Goal: Task Accomplishment & Management: Manage account settings

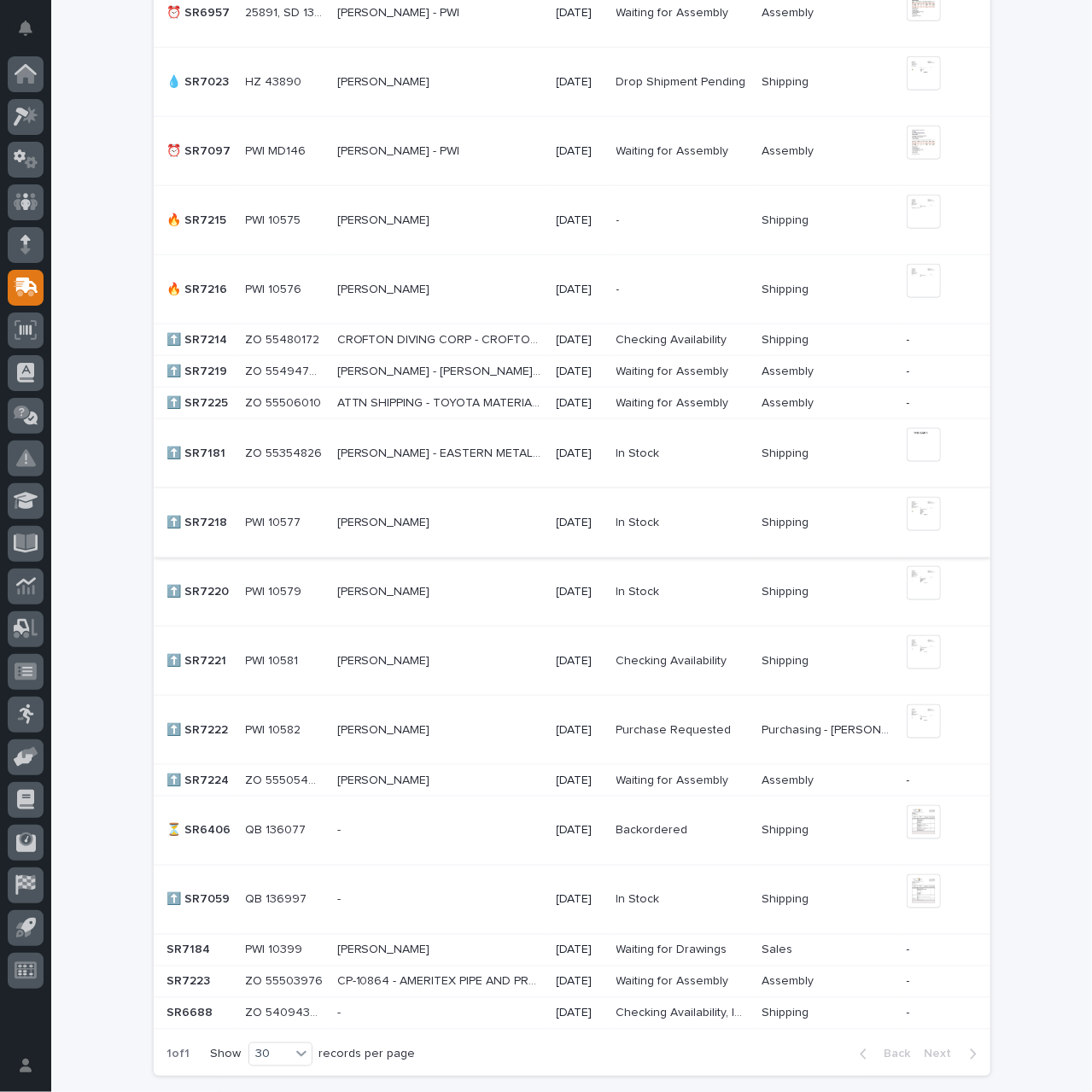
scroll to position [854, 0]
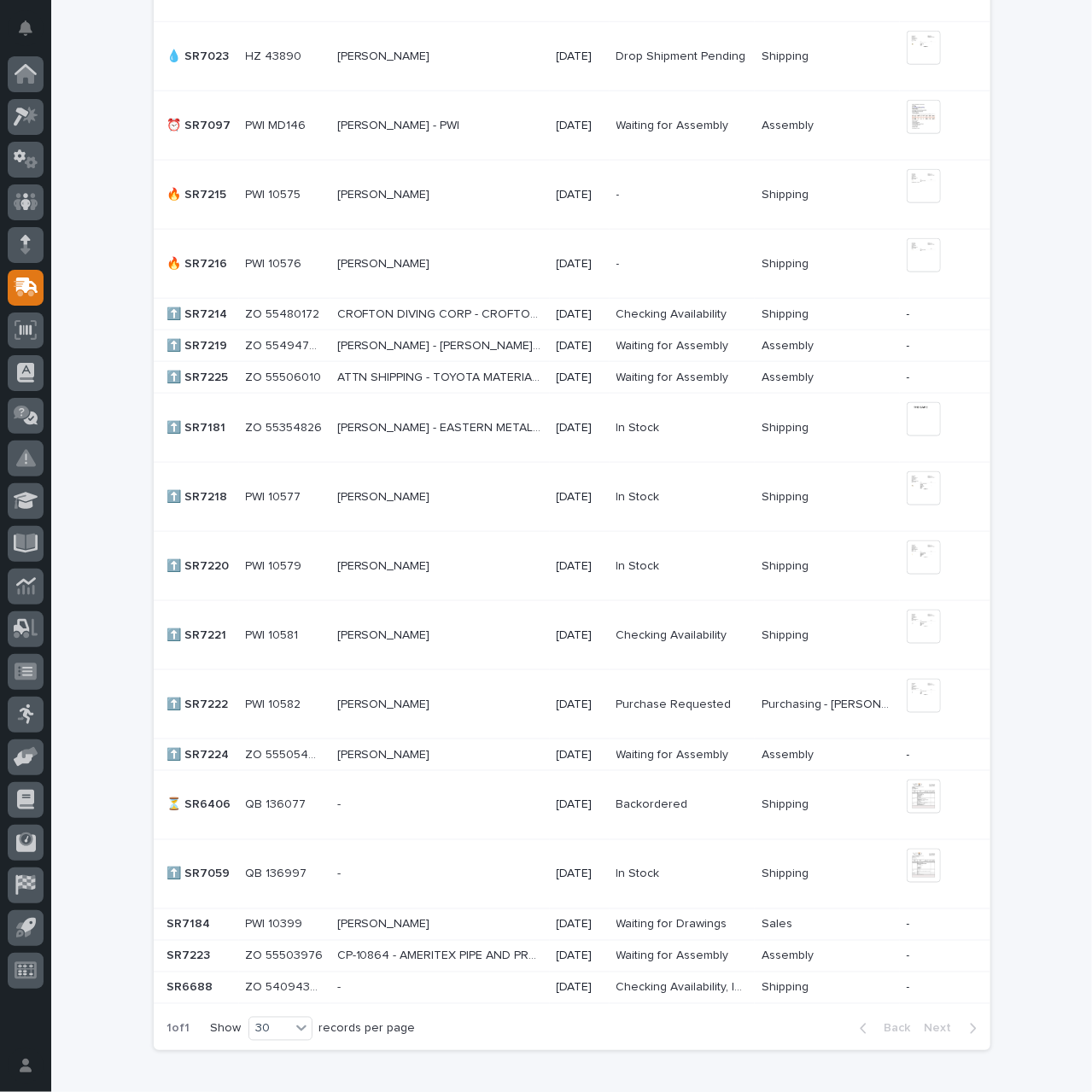
click at [387, 749] on p "PAULA GOODSON - AZZ GALVANIZING" at bounding box center [386, 753] width 97 height 18
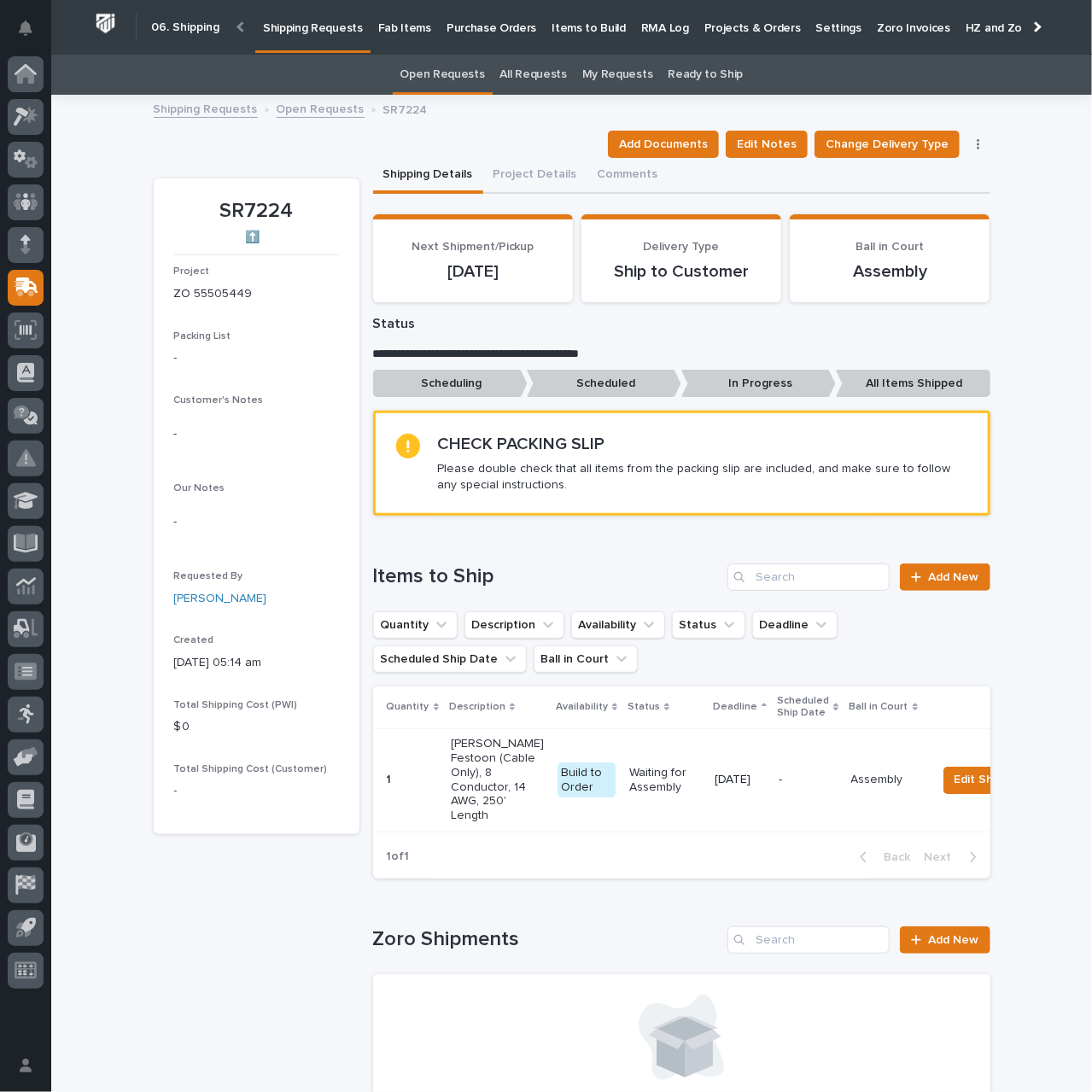
click at [314, 29] on p "Shipping Requests" at bounding box center [312, 18] width 99 height 36
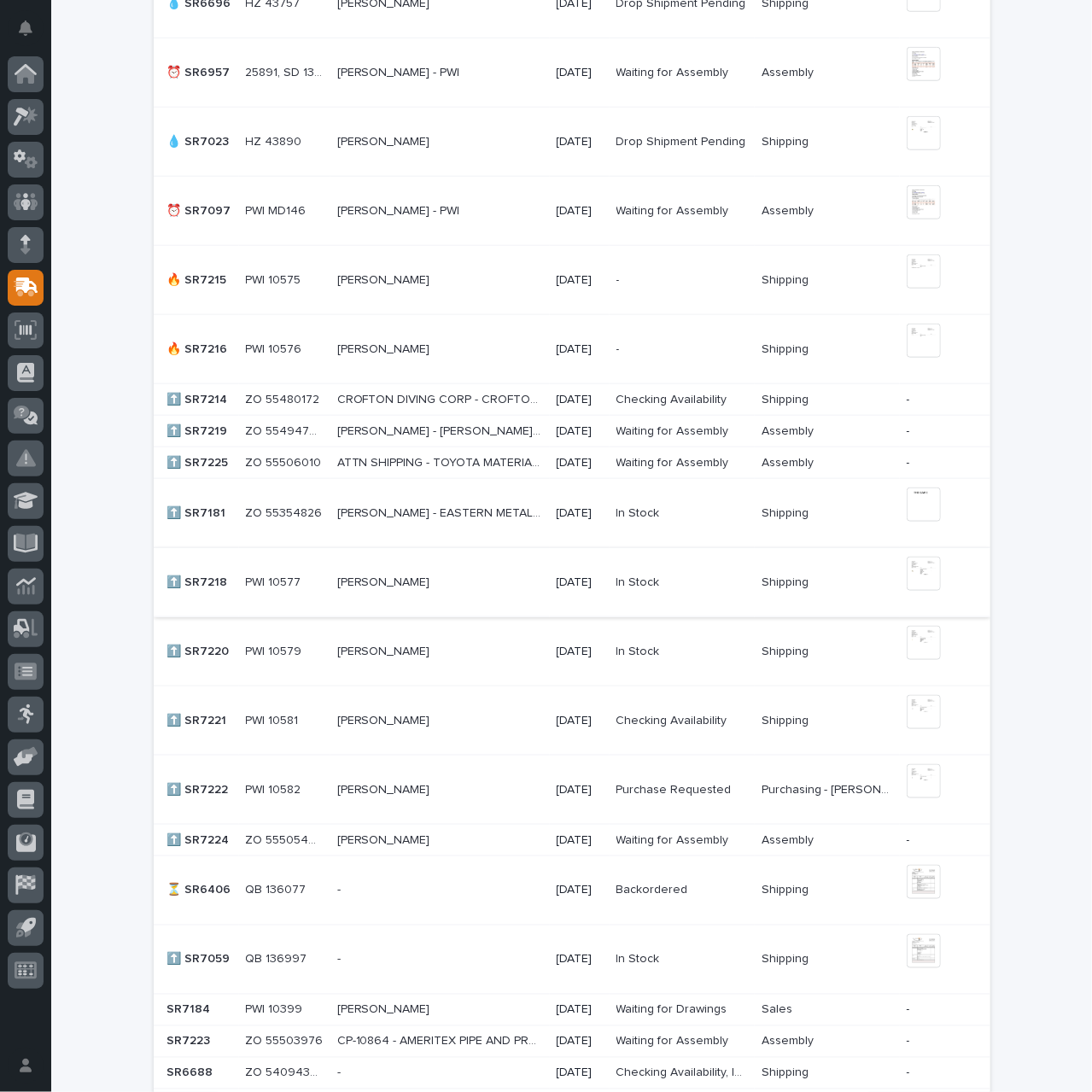
scroll to position [854, 0]
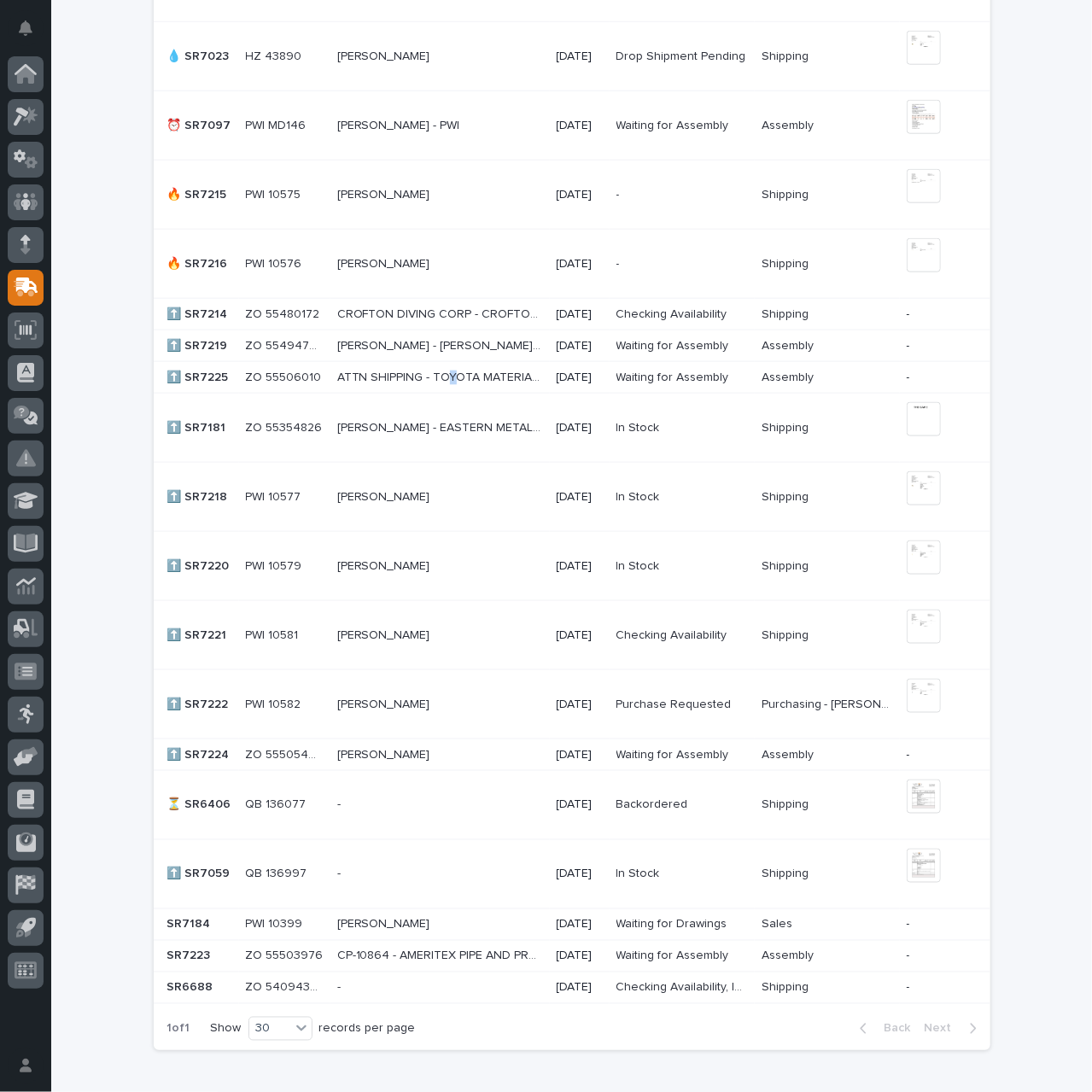
click at [443, 376] on p "ATTN SHIPPING - TOYOTA MATERIAL HANDLING-HEAVY DUTY" at bounding box center [442, 375] width 209 height 18
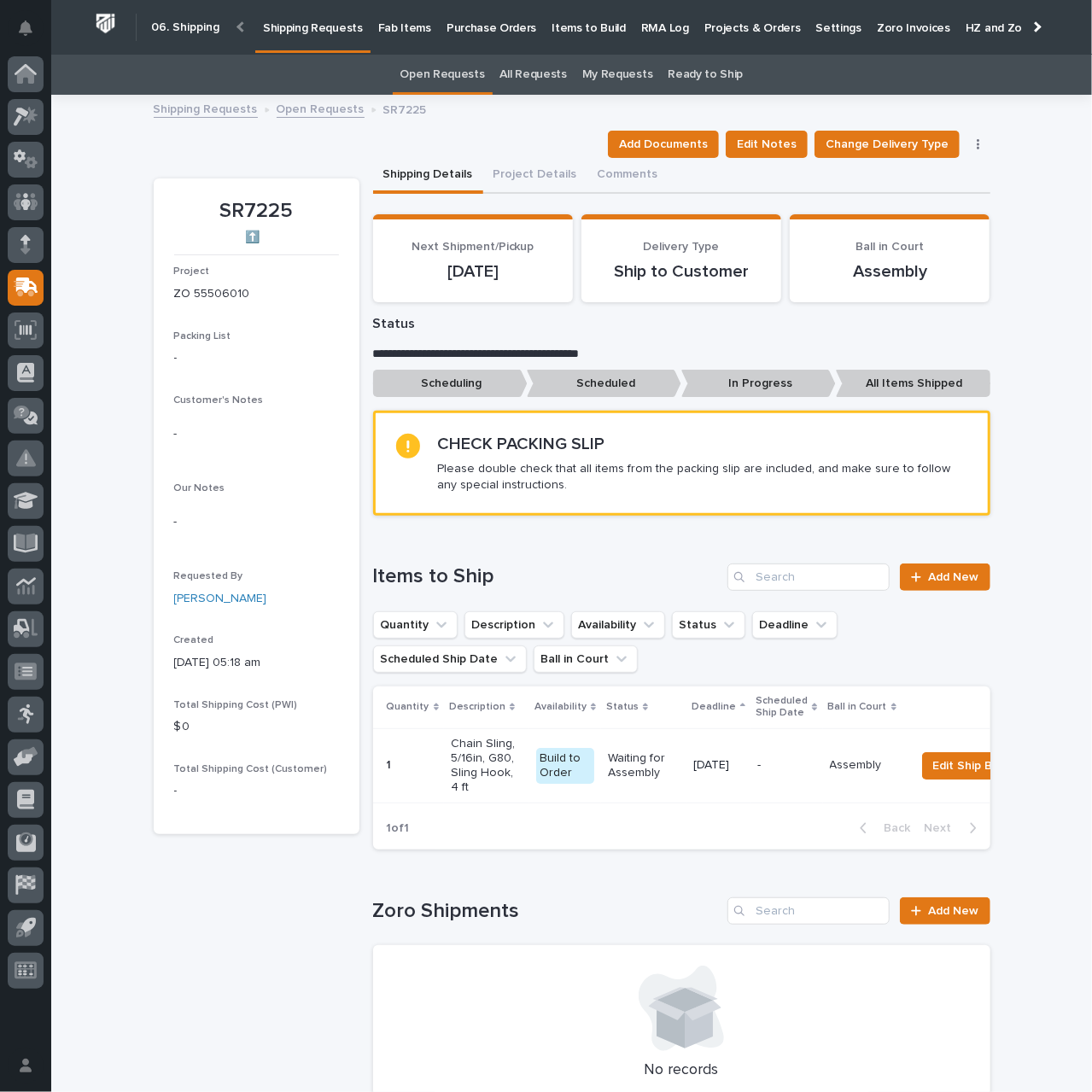
click at [322, 26] on p "Shipping Requests" at bounding box center [312, 18] width 99 height 36
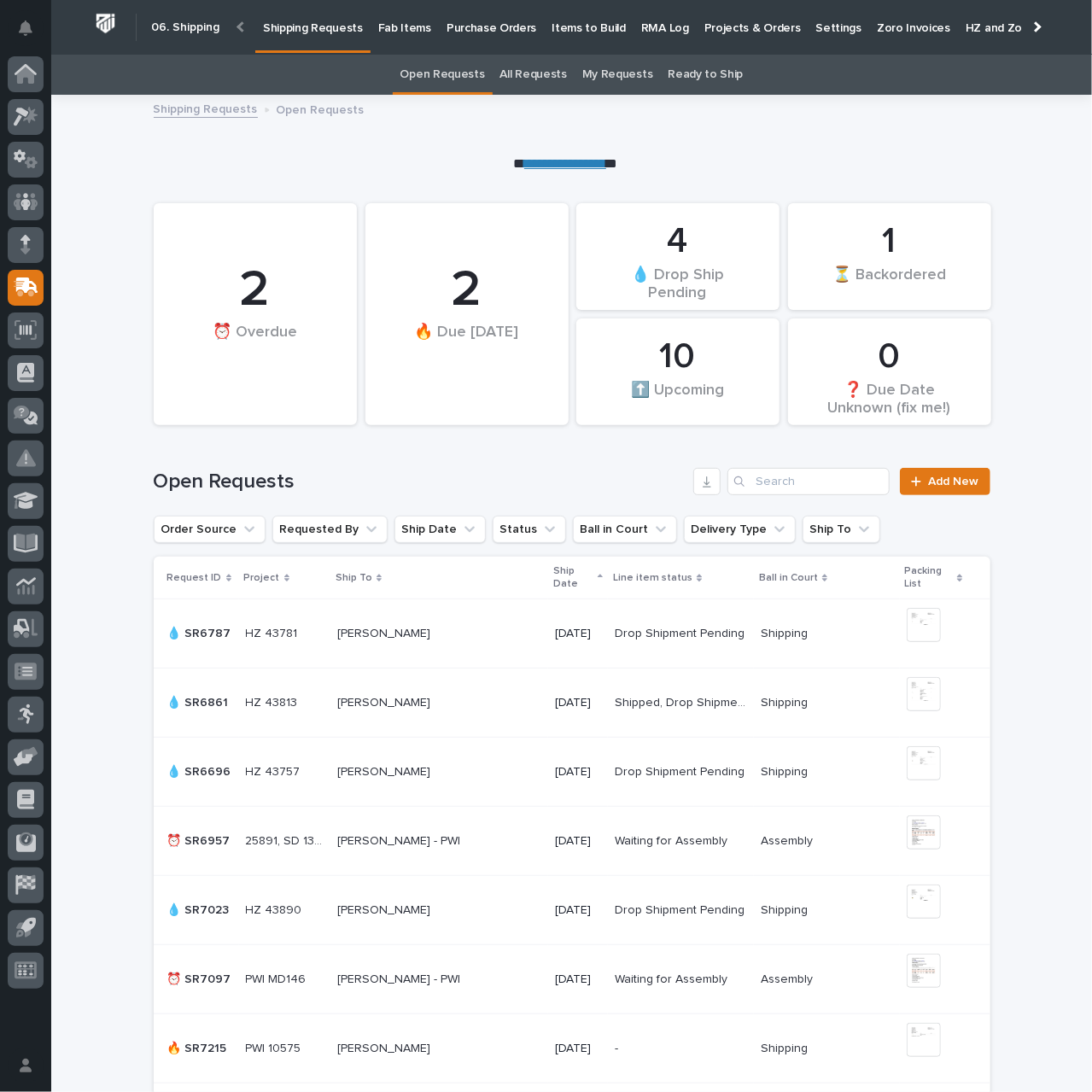
click at [497, 30] on p "Purchase Orders" at bounding box center [492, 18] width 90 height 36
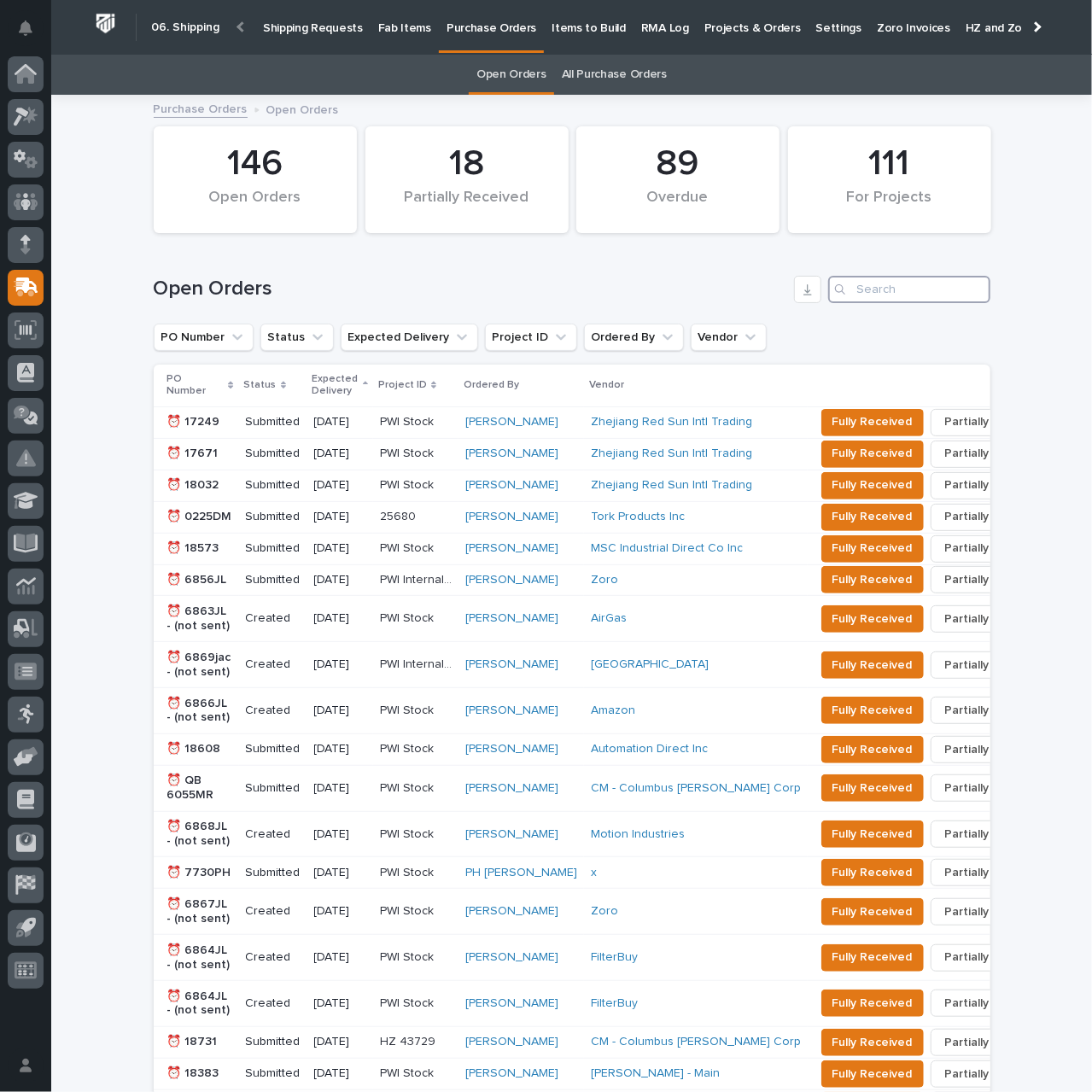
click at [871, 293] on input "Search" at bounding box center [909, 289] width 162 height 27
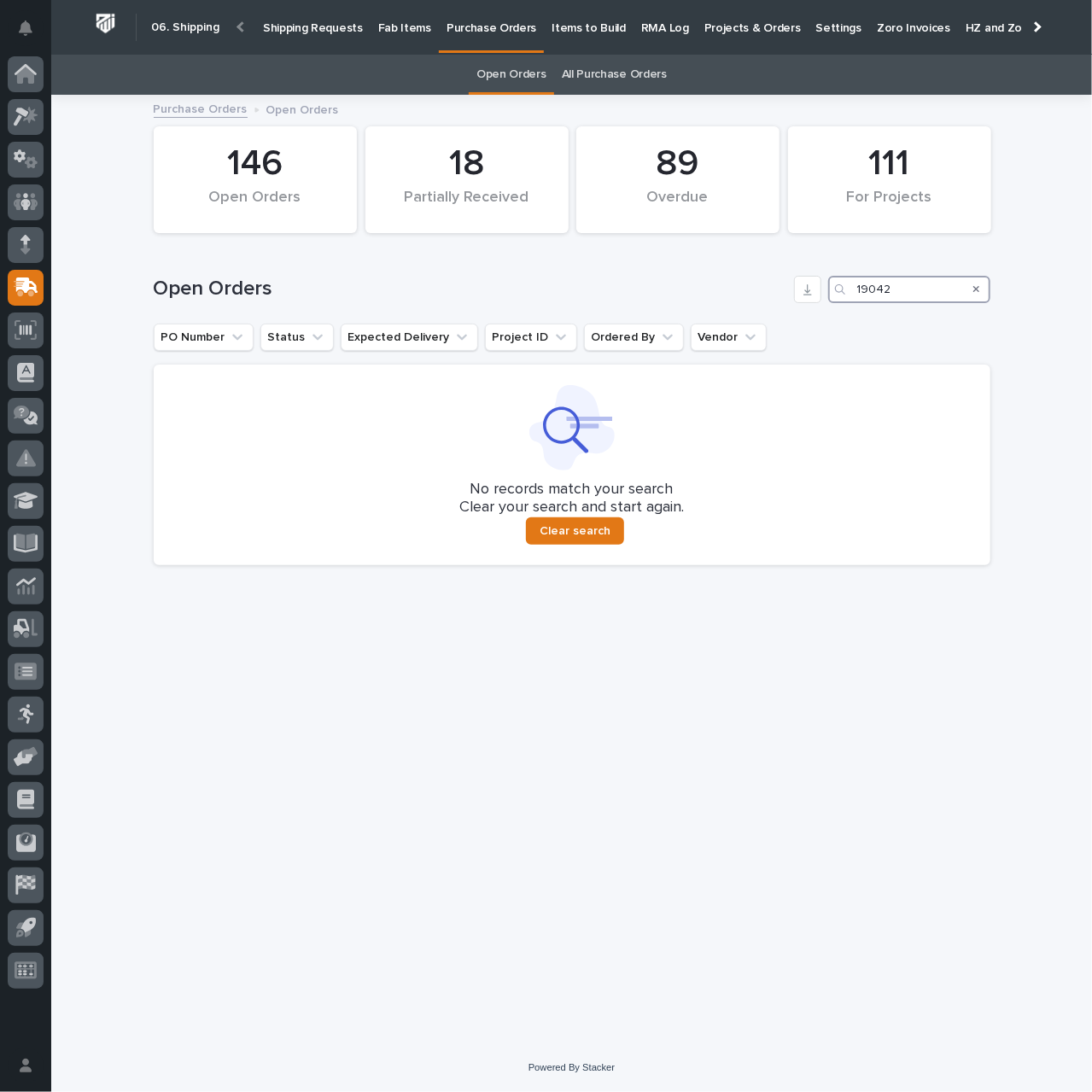
type input "19042"
click at [629, 74] on link "All Purchase Orders" at bounding box center [614, 74] width 105 height 40
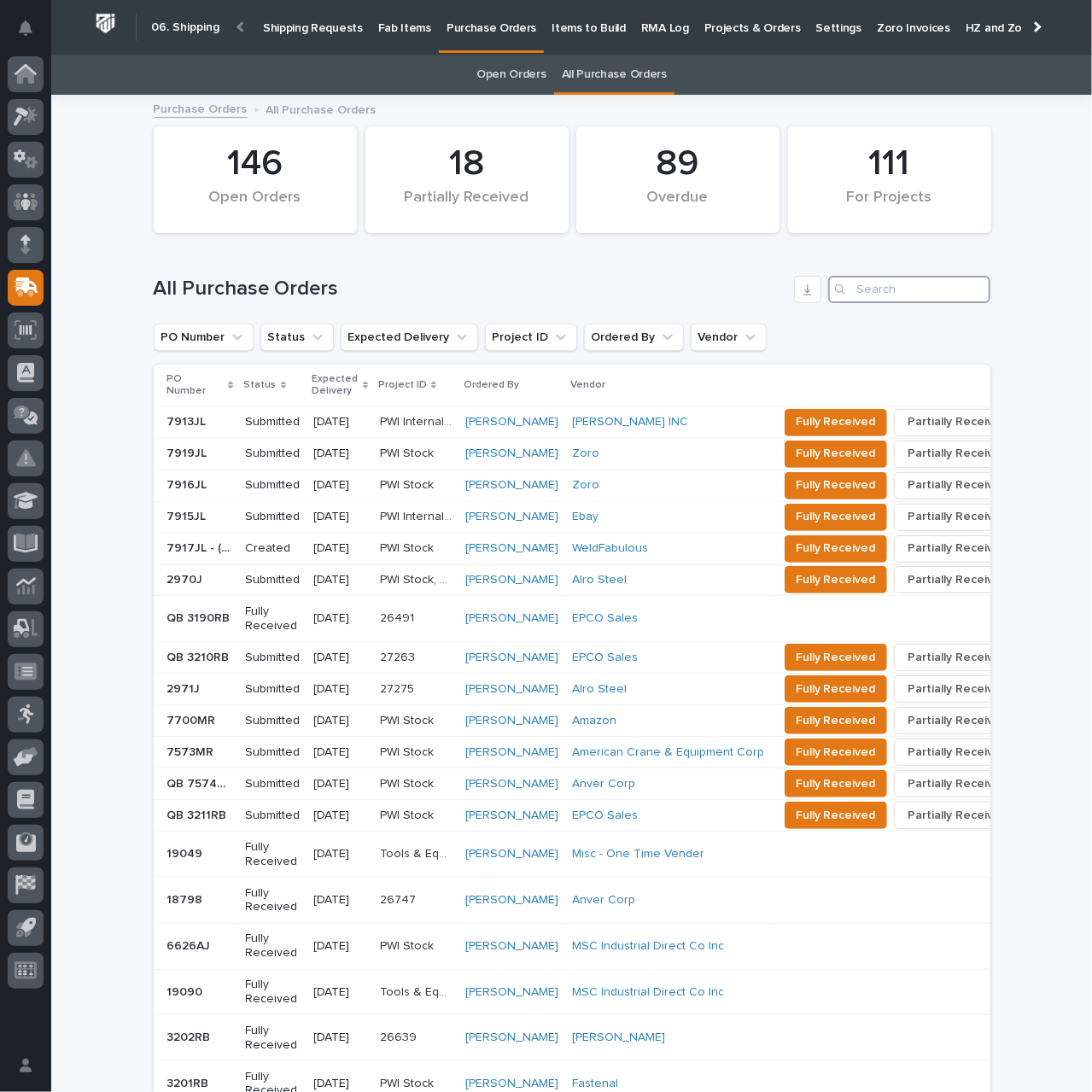
click at [909, 289] on input "Search" at bounding box center [909, 289] width 162 height 27
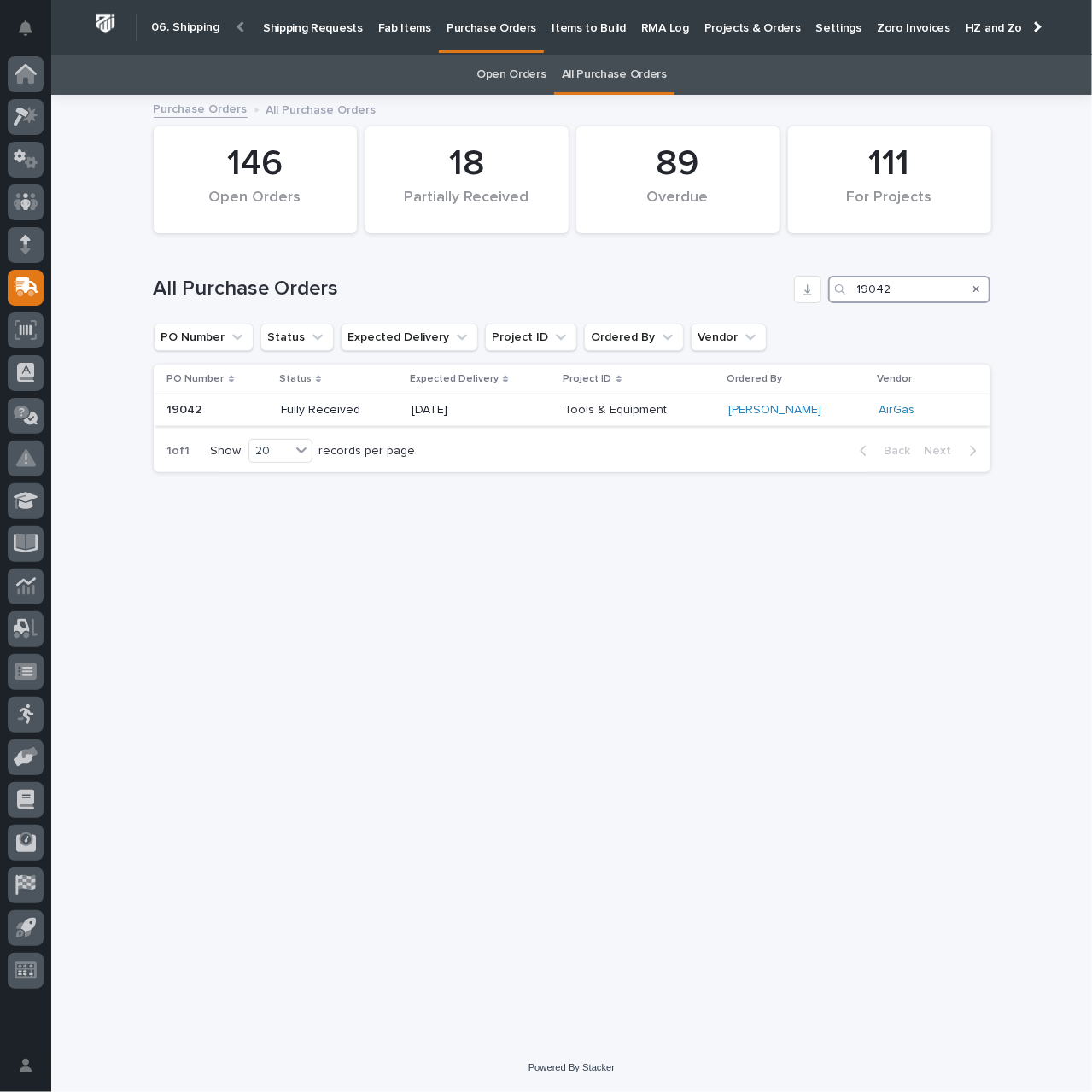
type input "19042"
click at [395, 409] on p "Fully Received" at bounding box center [340, 410] width 118 height 14
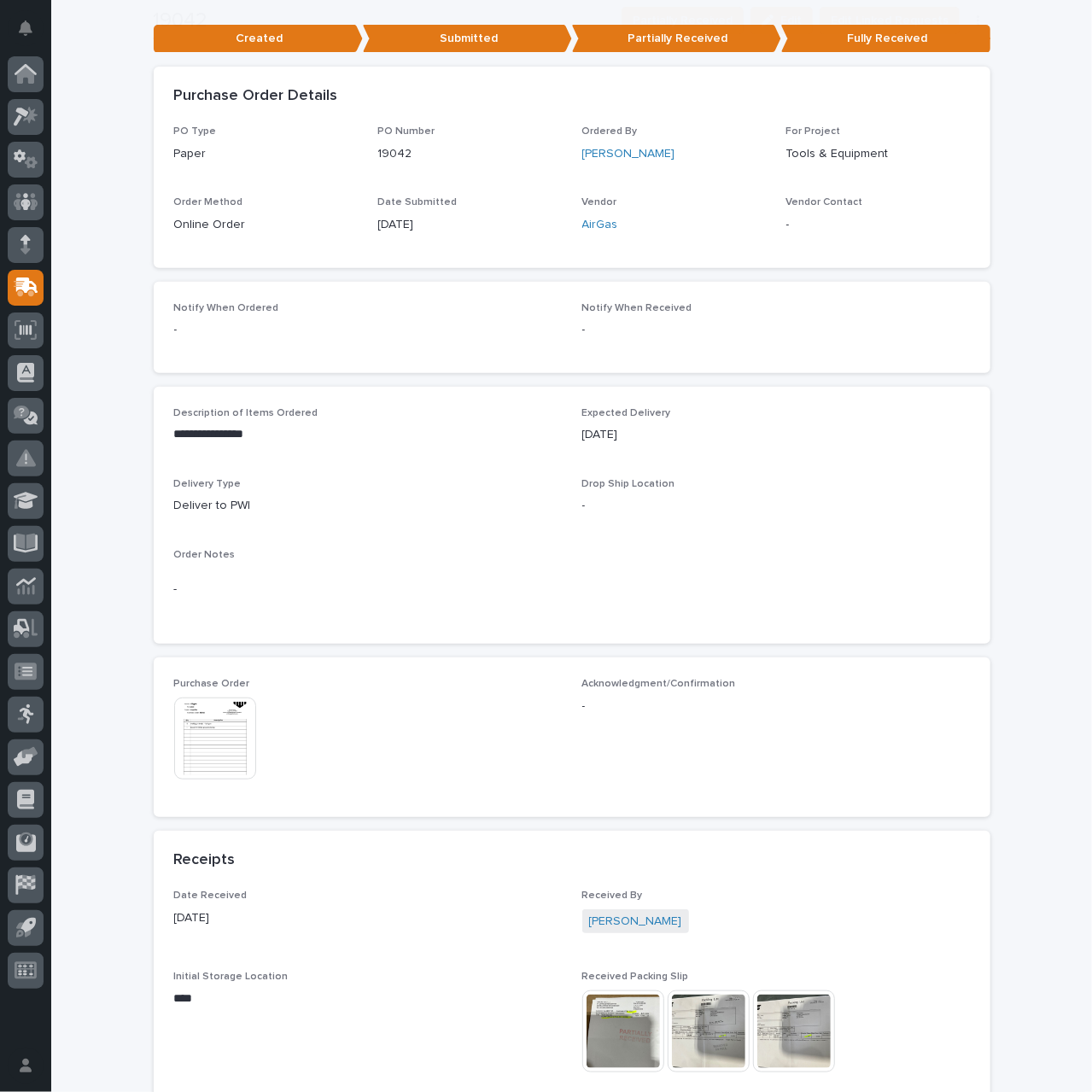
scroll to position [256, 0]
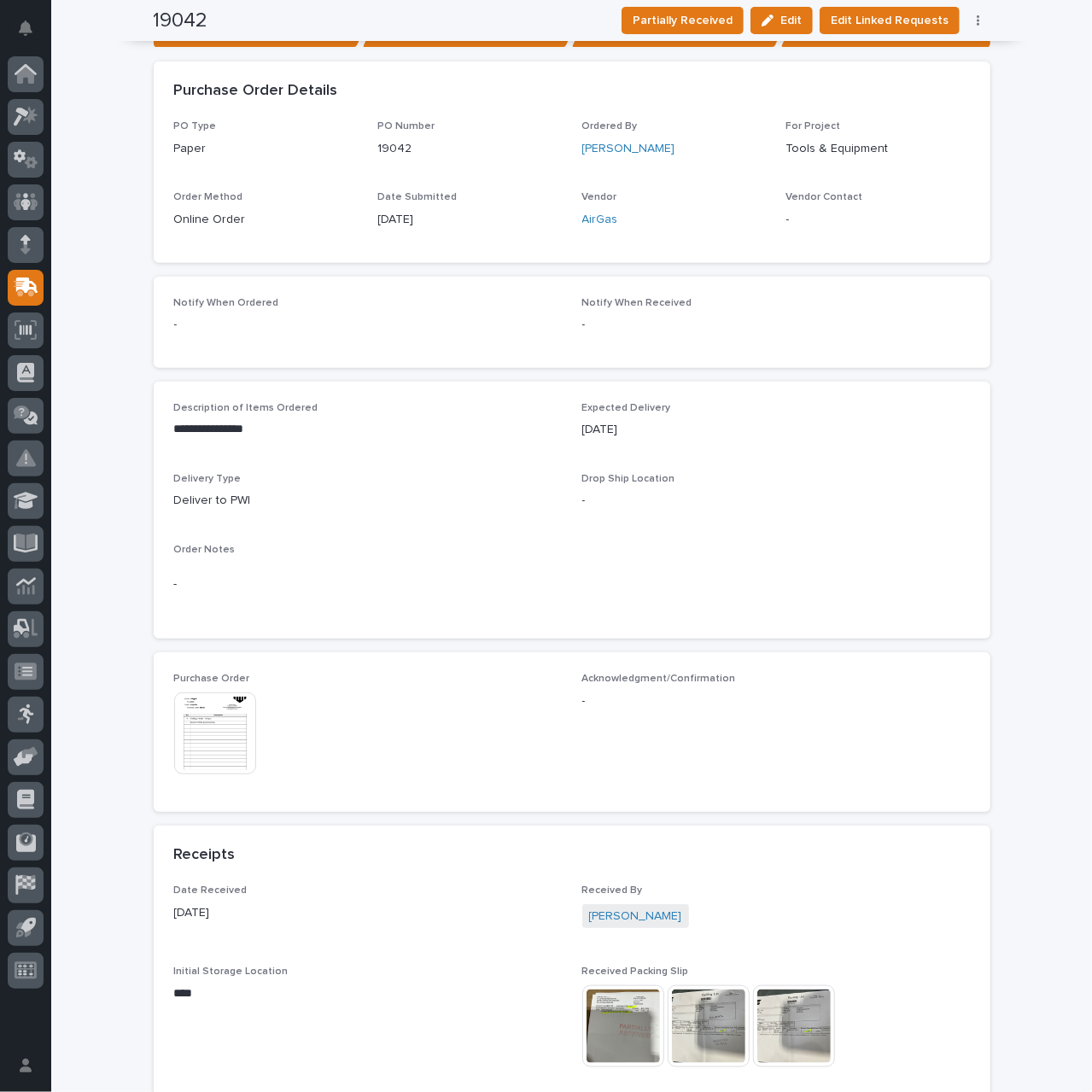
click at [223, 736] on img at bounding box center [215, 733] width 82 height 82
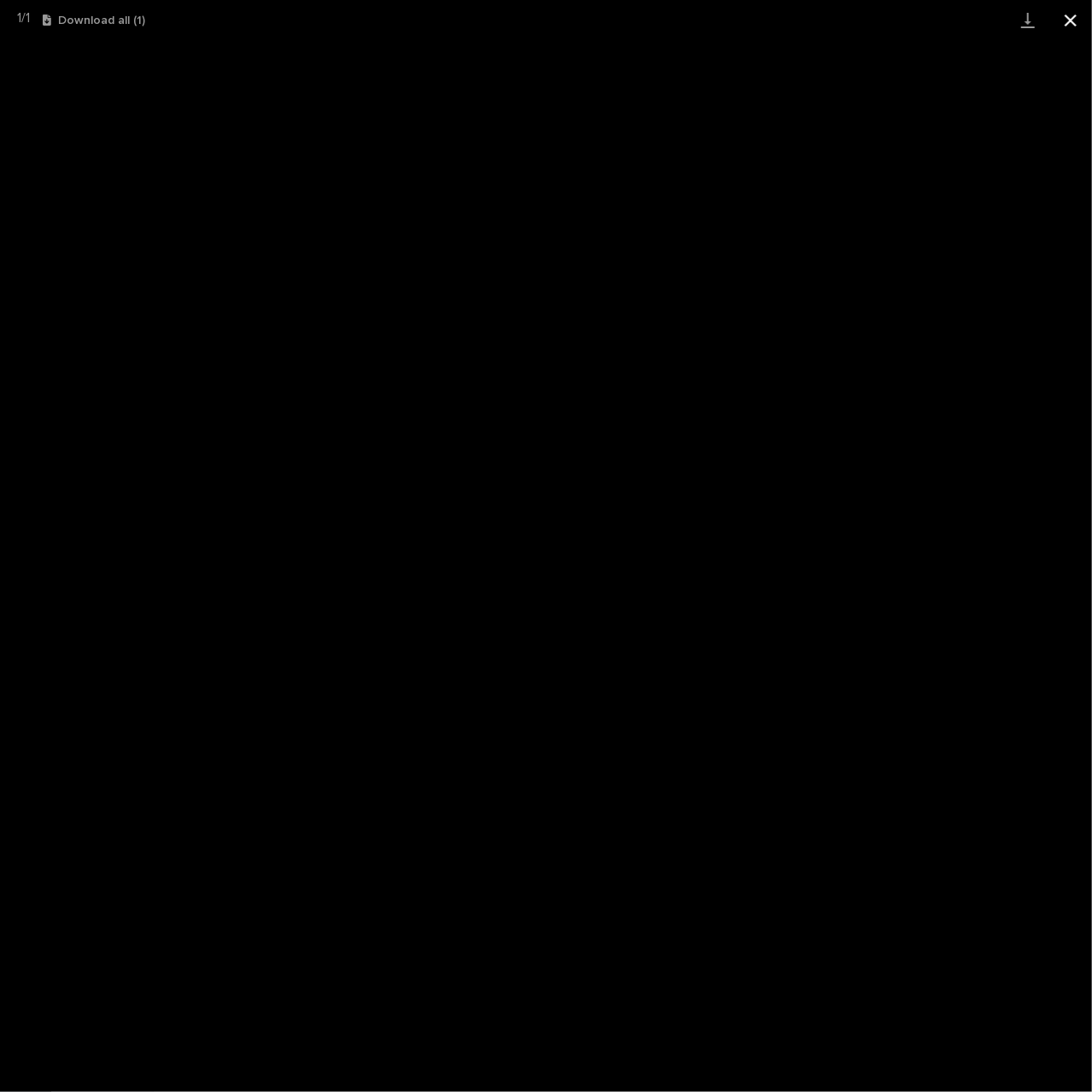
click at [1069, 26] on button "Close gallery" at bounding box center [1071, 20] width 43 height 40
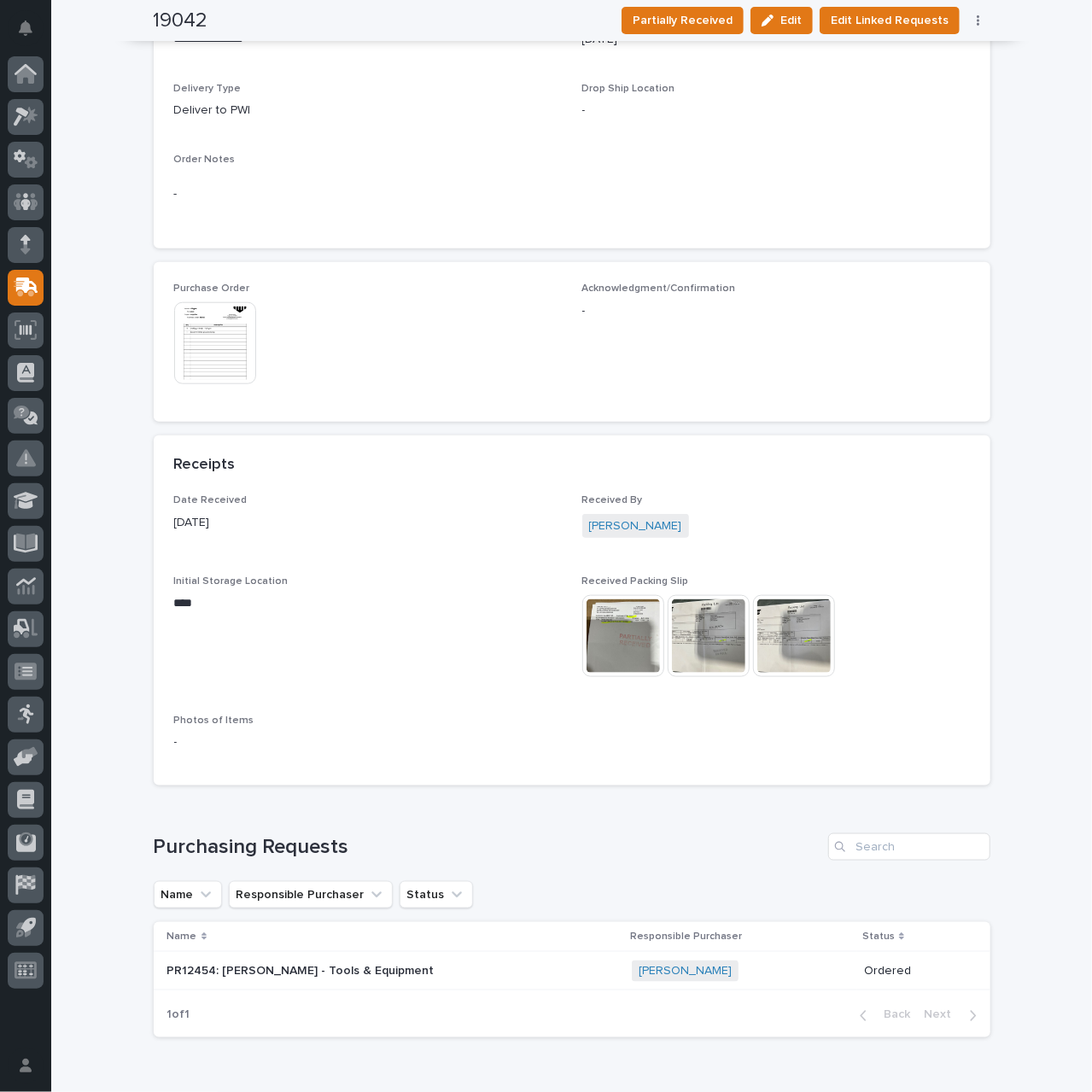
scroll to position [683, 0]
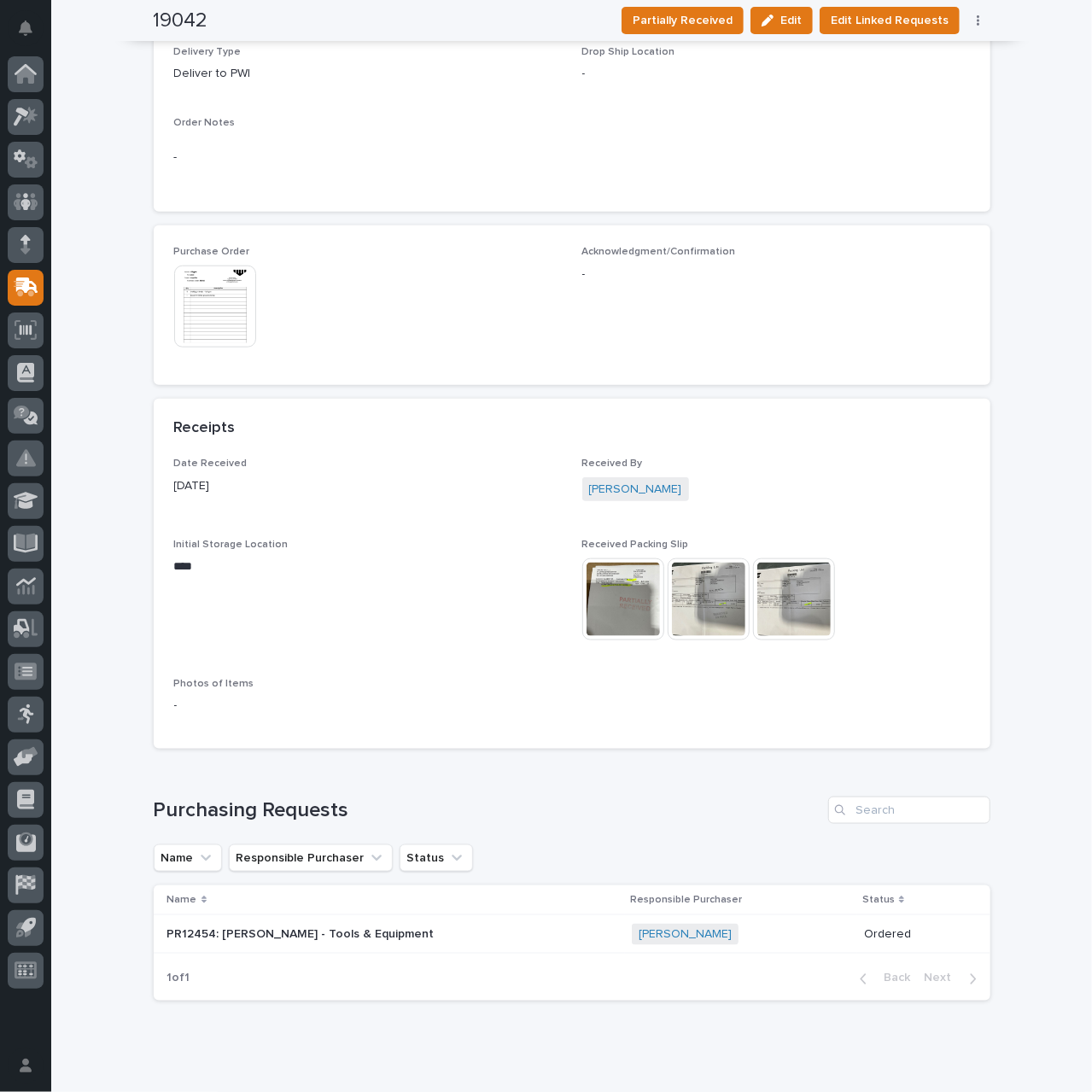
click at [642, 609] on img at bounding box center [623, 599] width 82 height 82
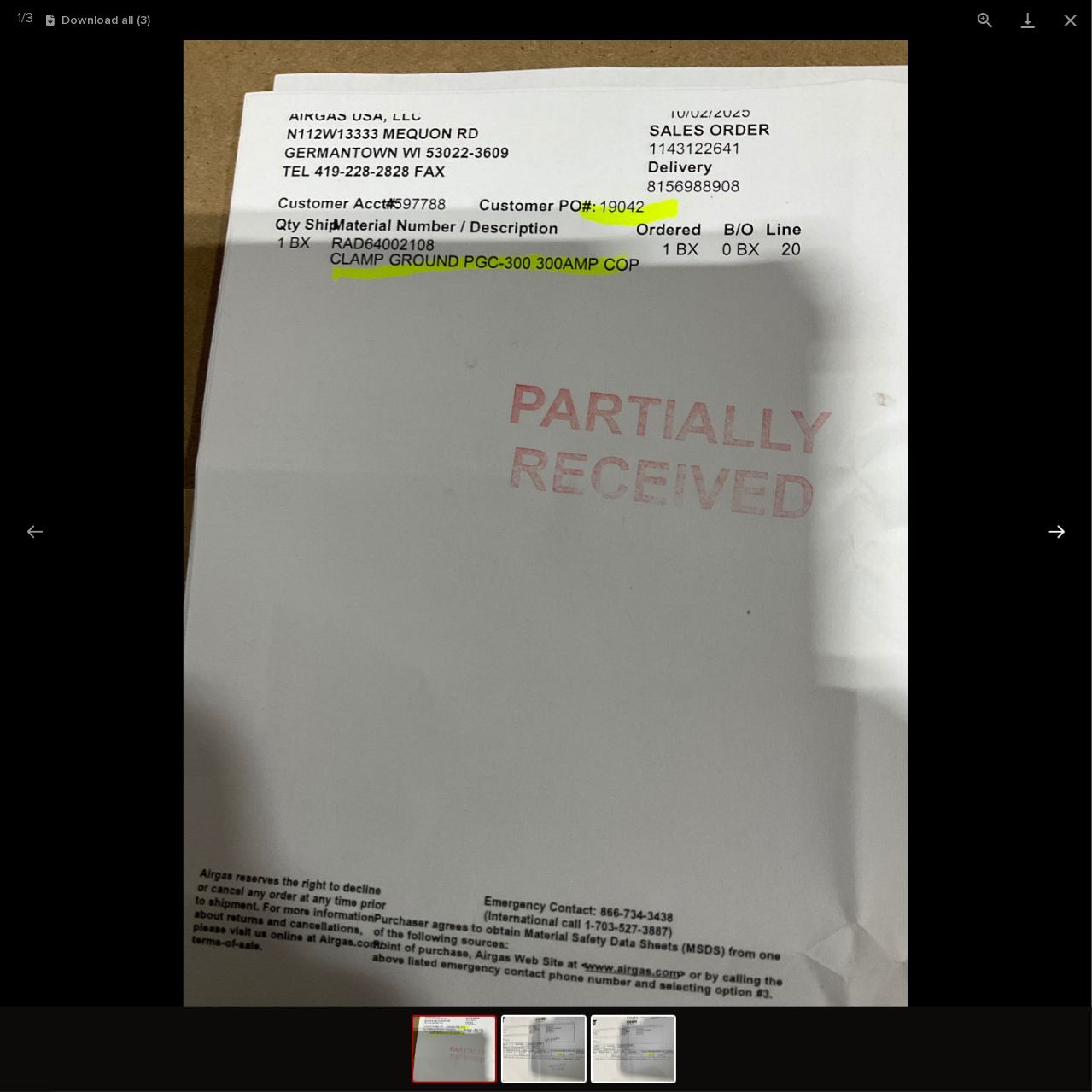
click at [1061, 532] on button "Next slide" at bounding box center [1057, 531] width 36 height 33
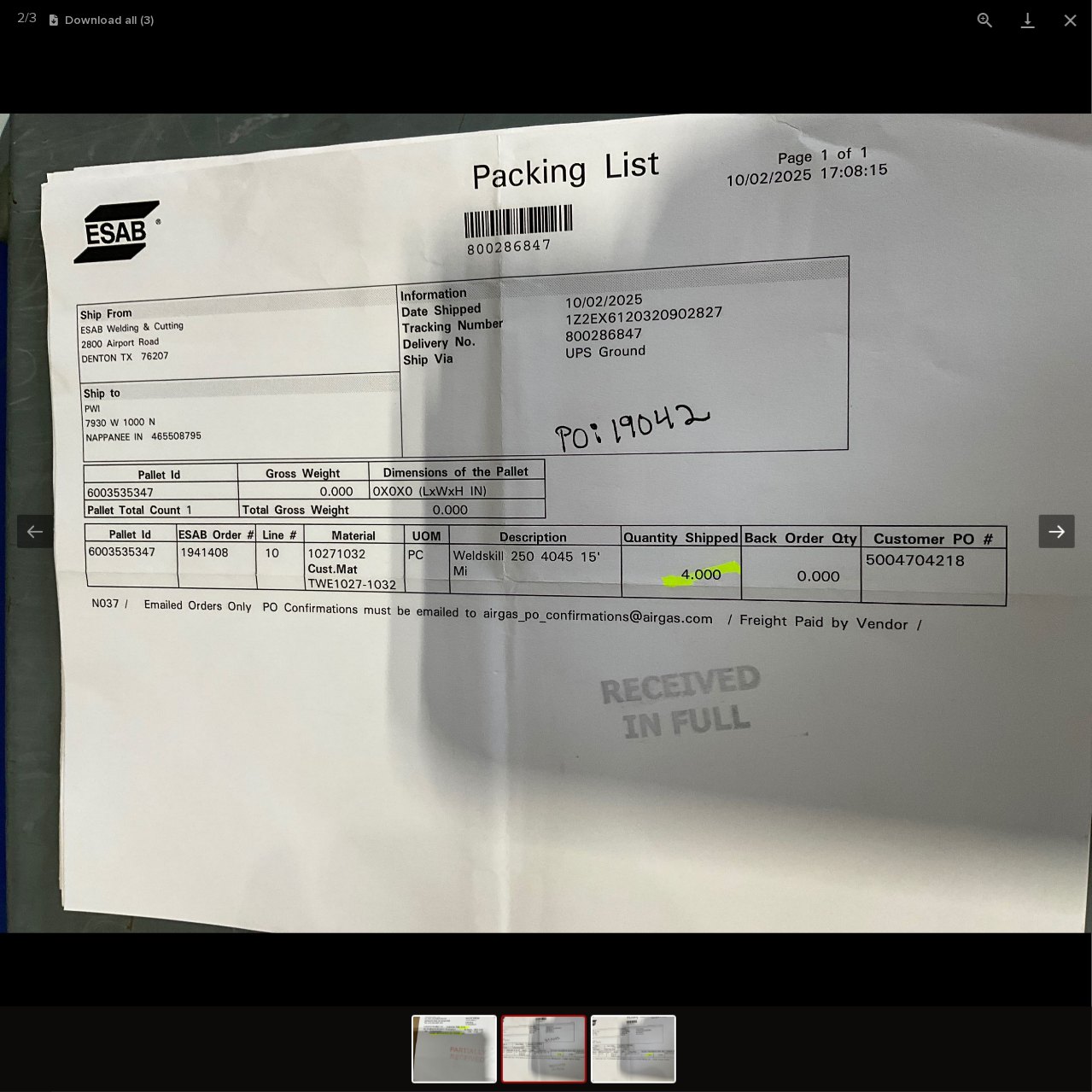
click at [1061, 532] on button "Next slide" at bounding box center [1057, 531] width 36 height 33
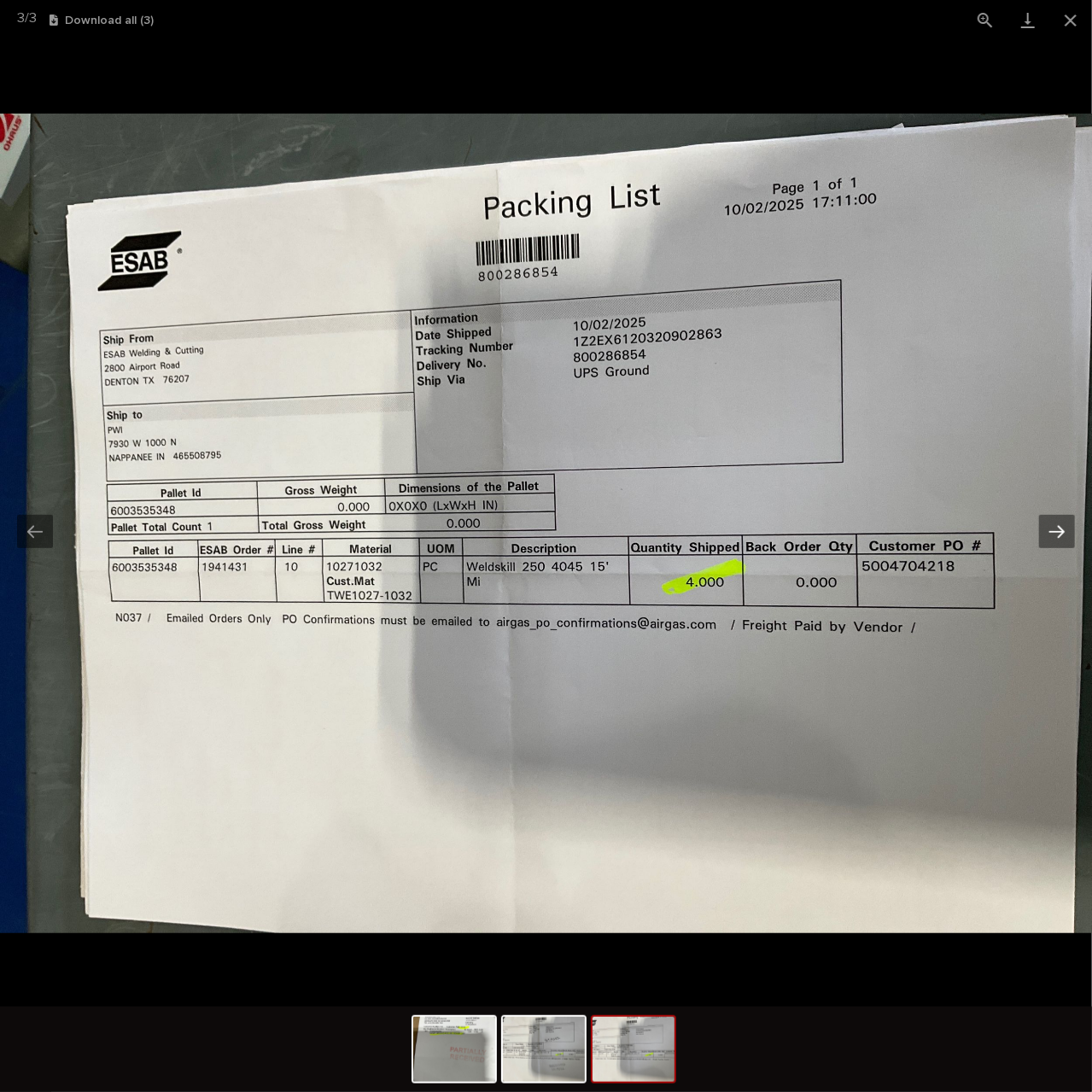
click at [1061, 532] on button "Next slide" at bounding box center [1057, 531] width 36 height 33
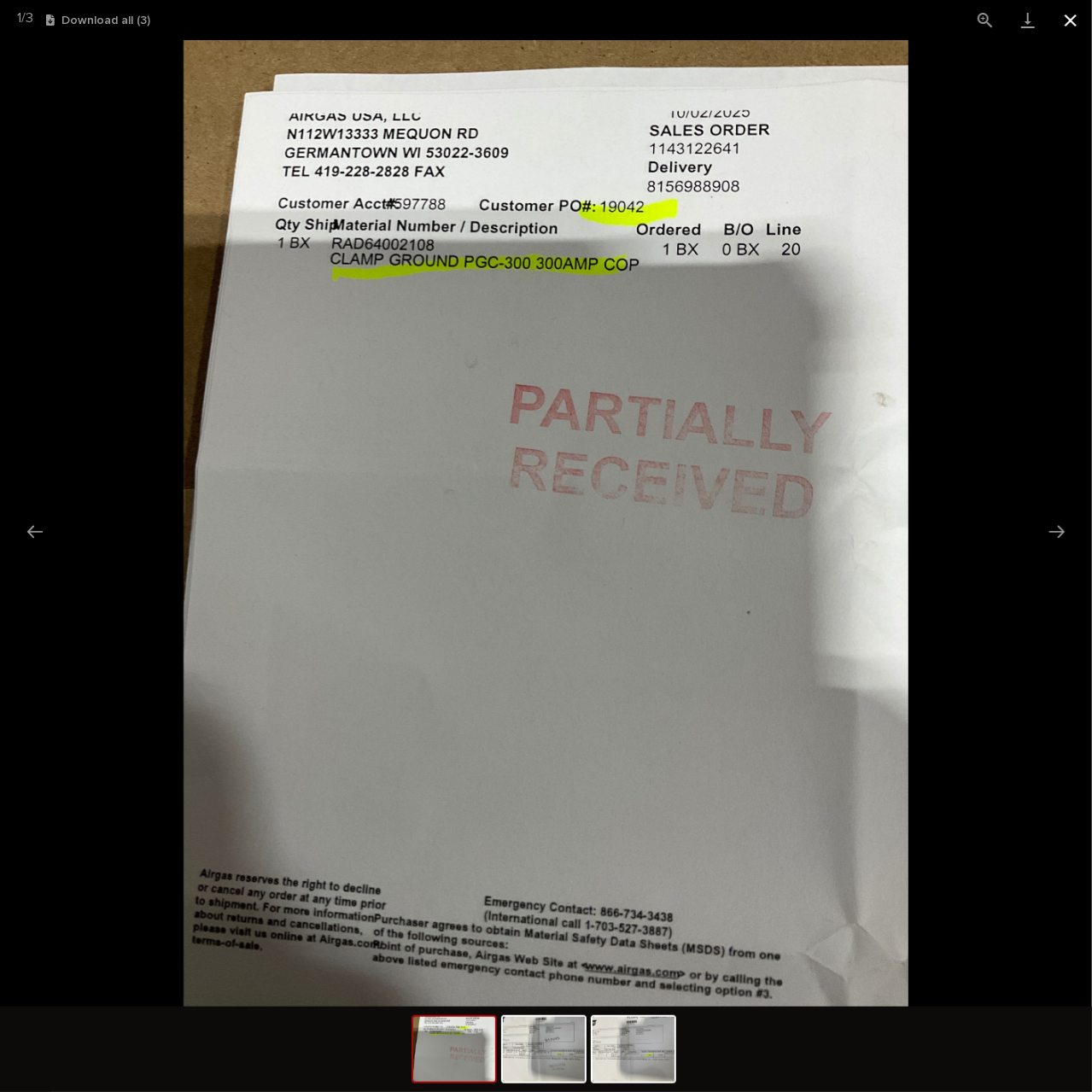
click at [1072, 21] on button "Close gallery" at bounding box center [1071, 20] width 43 height 40
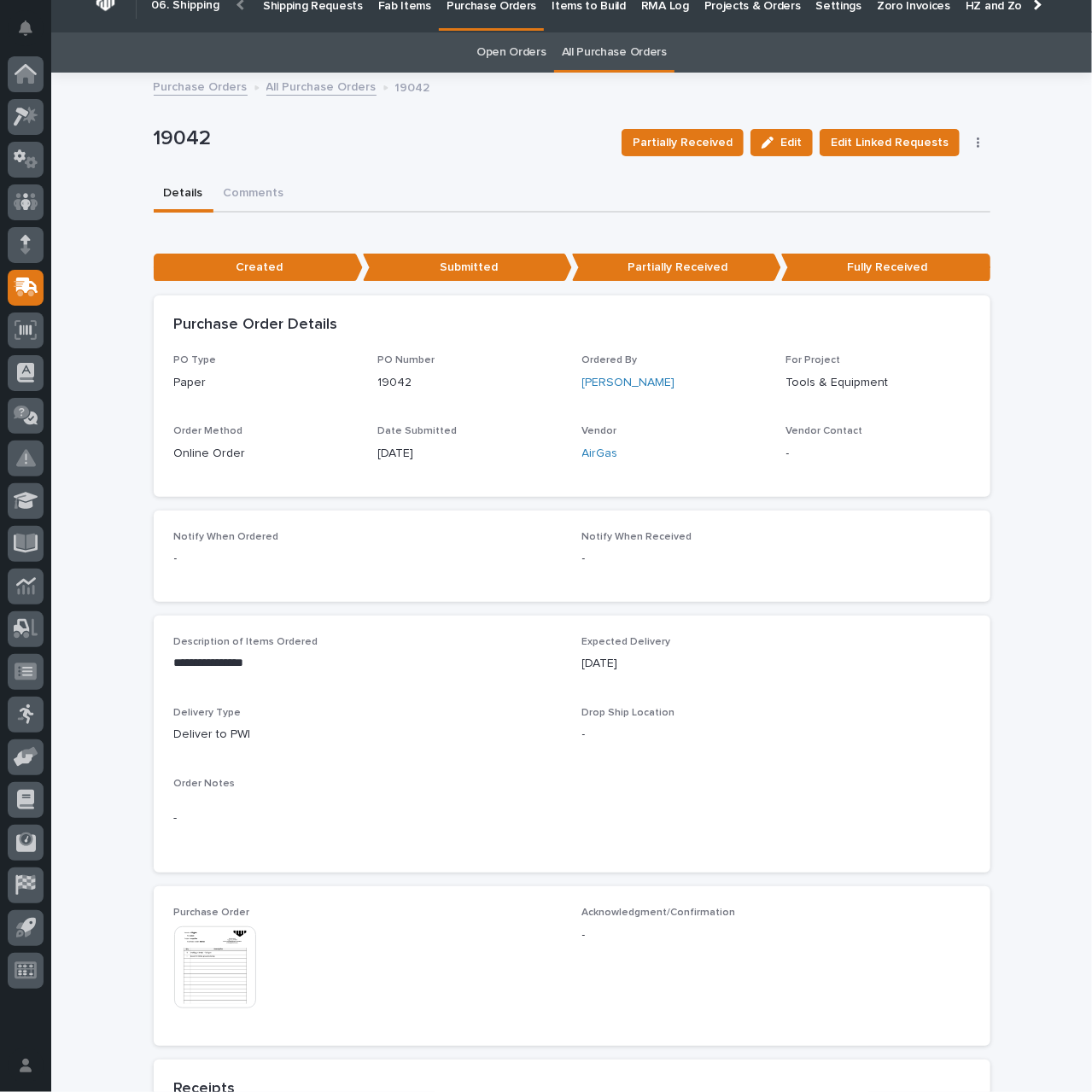
scroll to position [0, 0]
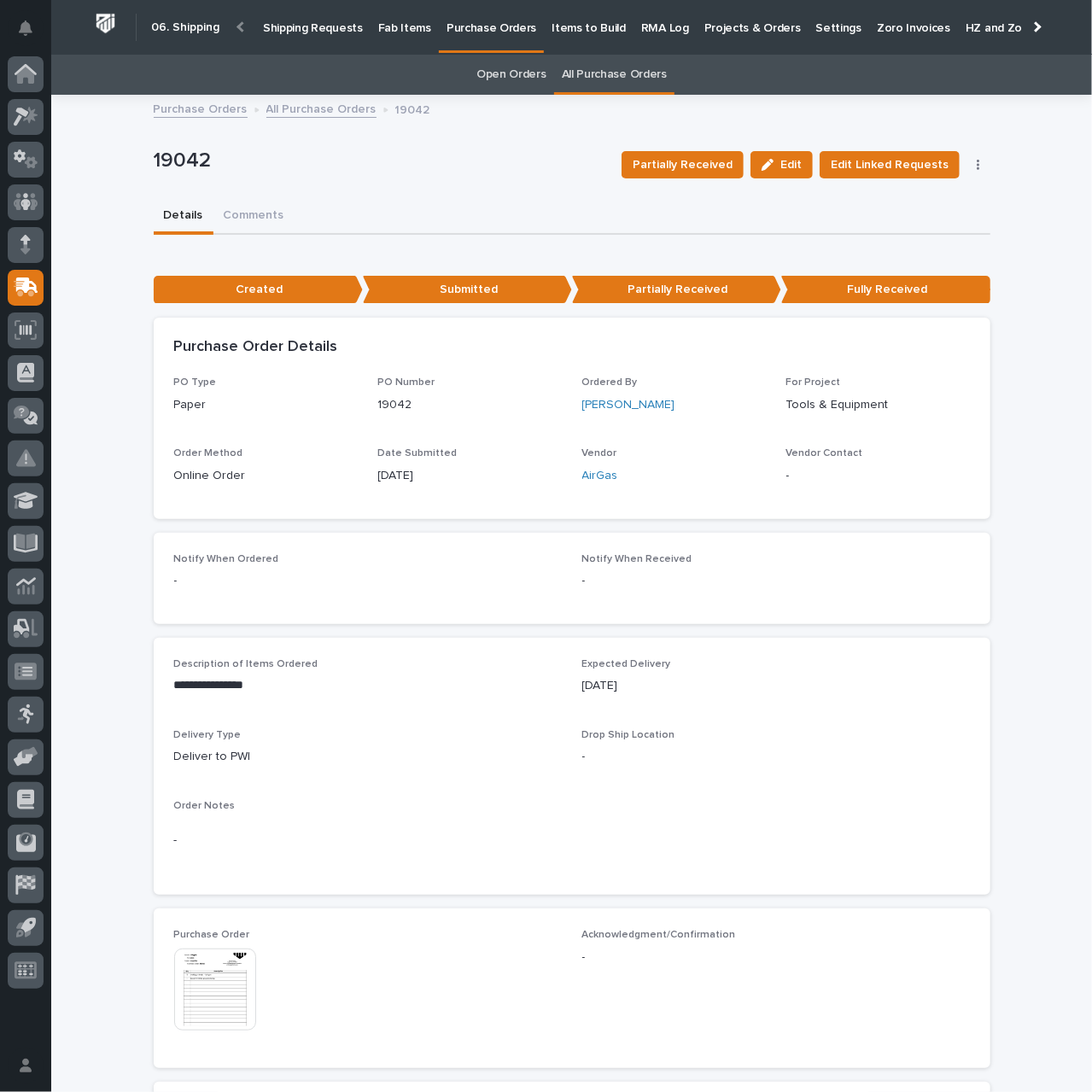
click at [319, 33] on p "Shipping Requests" at bounding box center [312, 18] width 99 height 36
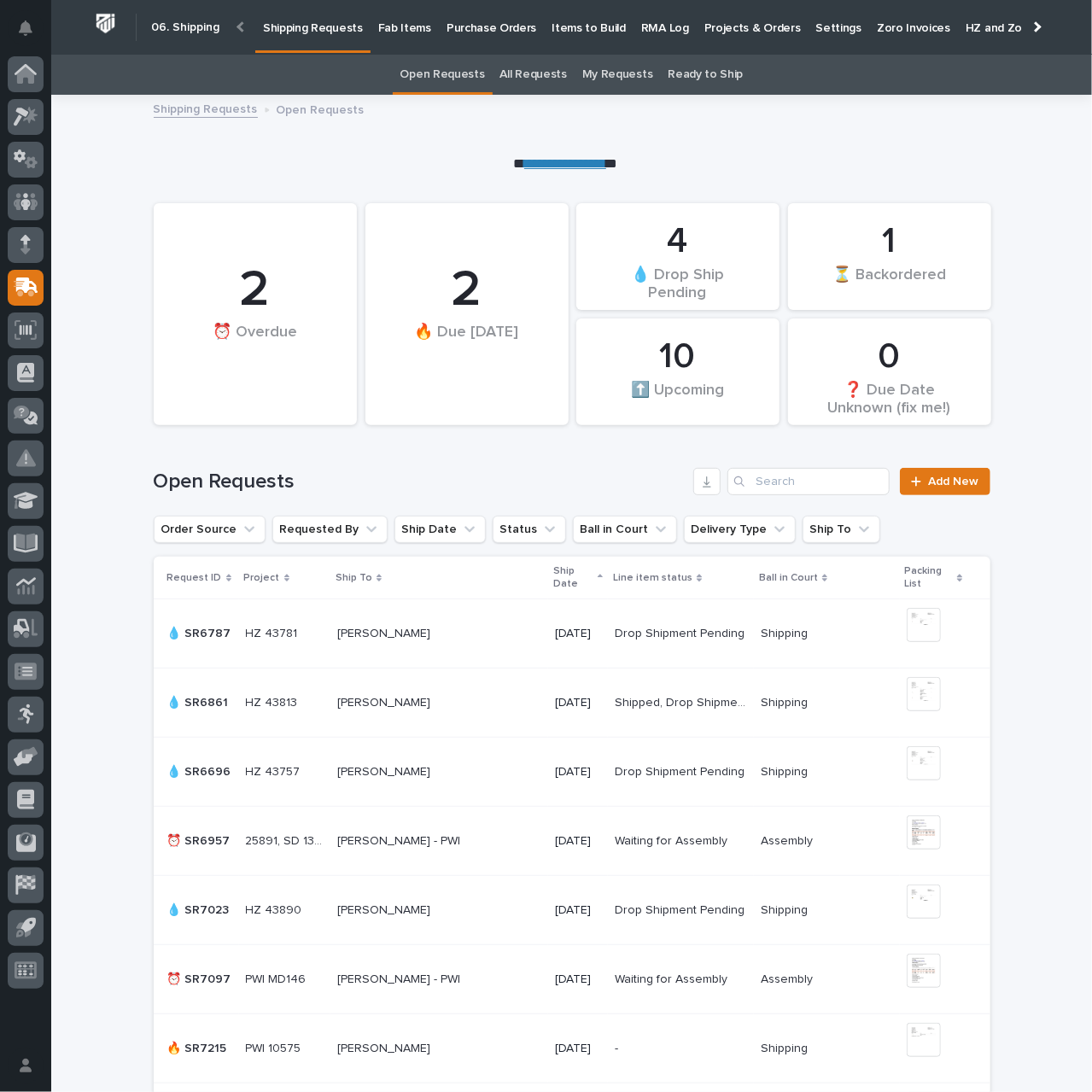
click at [465, 1042] on p at bounding box center [440, 1048] width 205 height 14
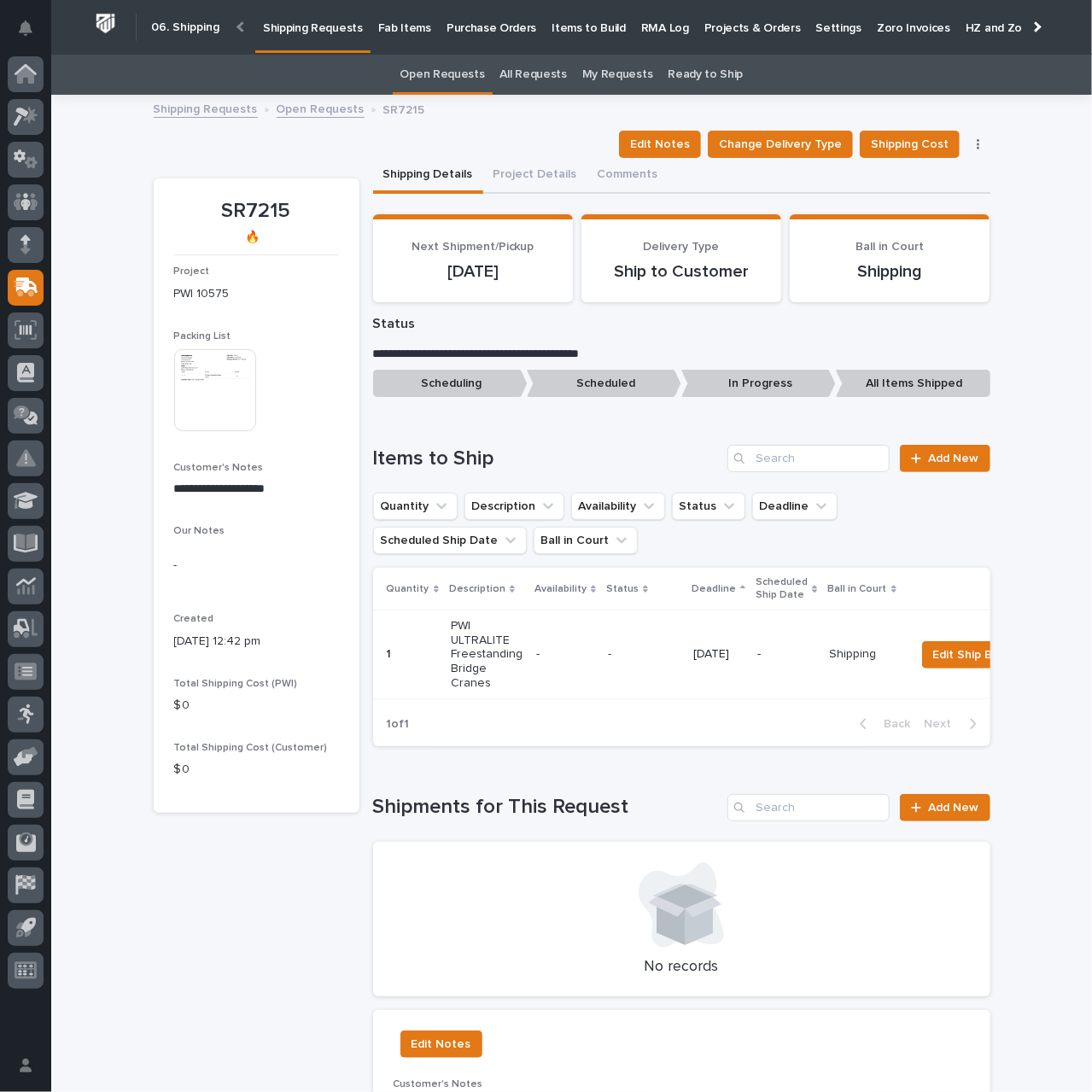
click at [236, 420] on img at bounding box center [215, 389] width 82 height 82
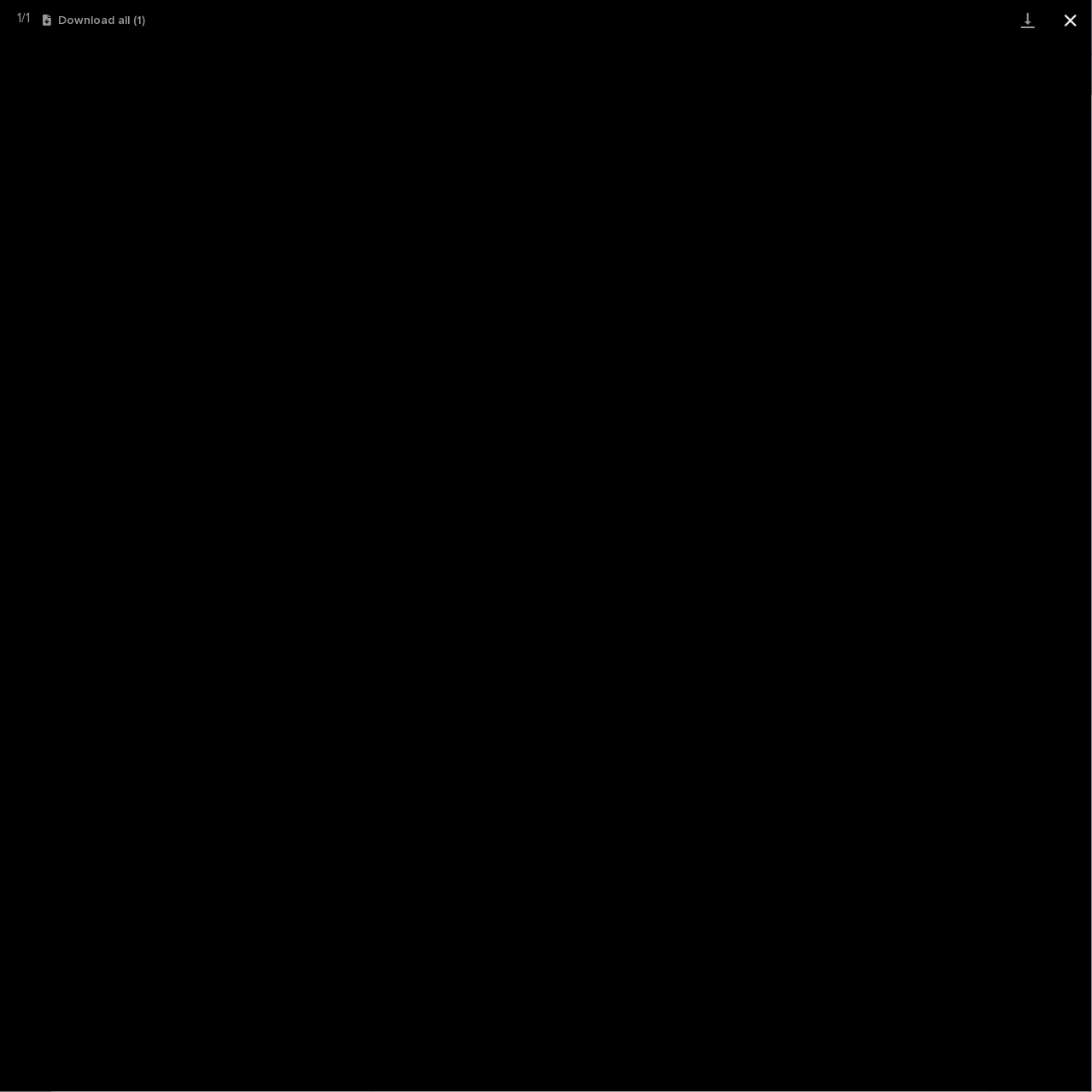
click at [1066, 16] on button "Close gallery" at bounding box center [1071, 20] width 43 height 40
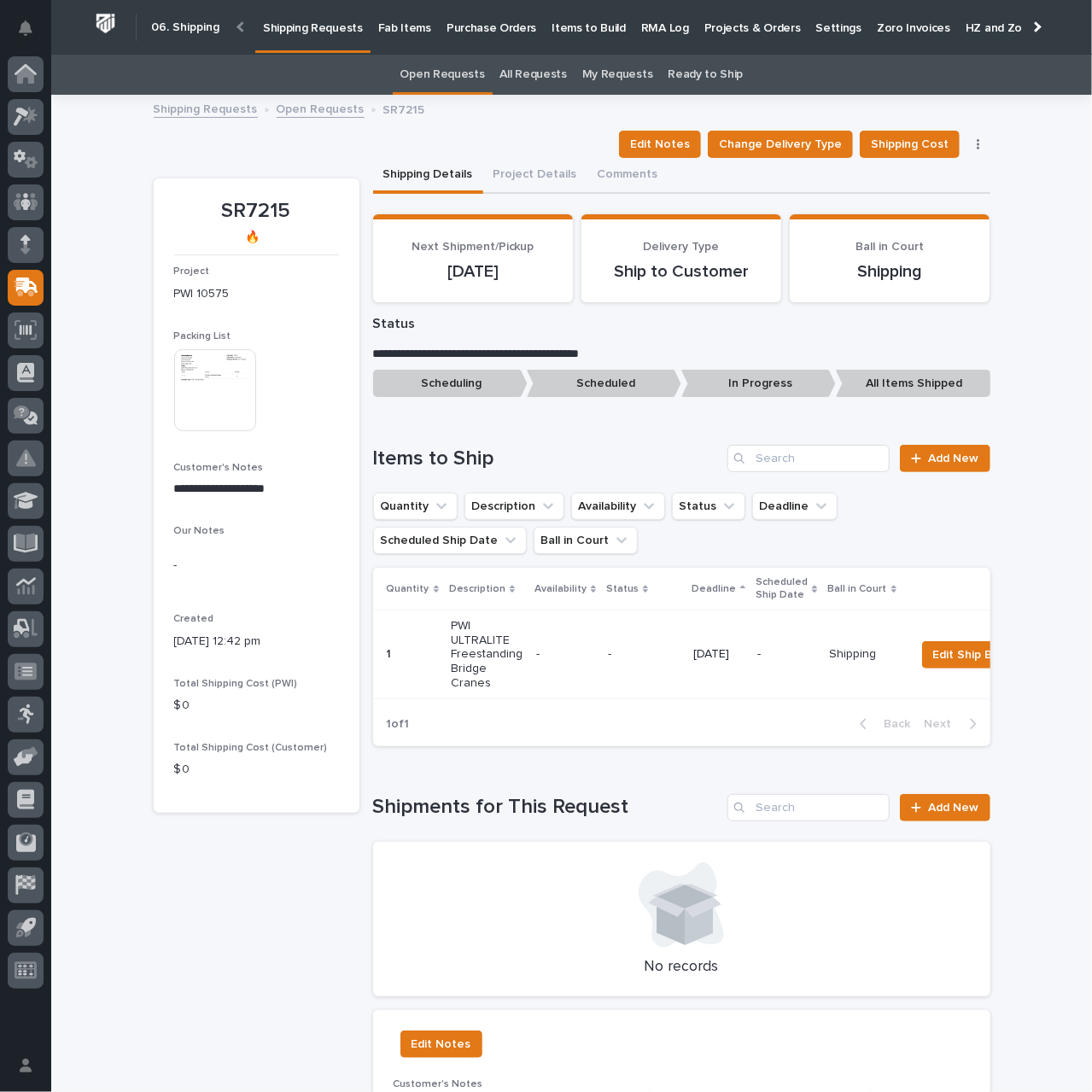
click at [308, 108] on link "Open Requests" at bounding box center [321, 108] width 88 height 20
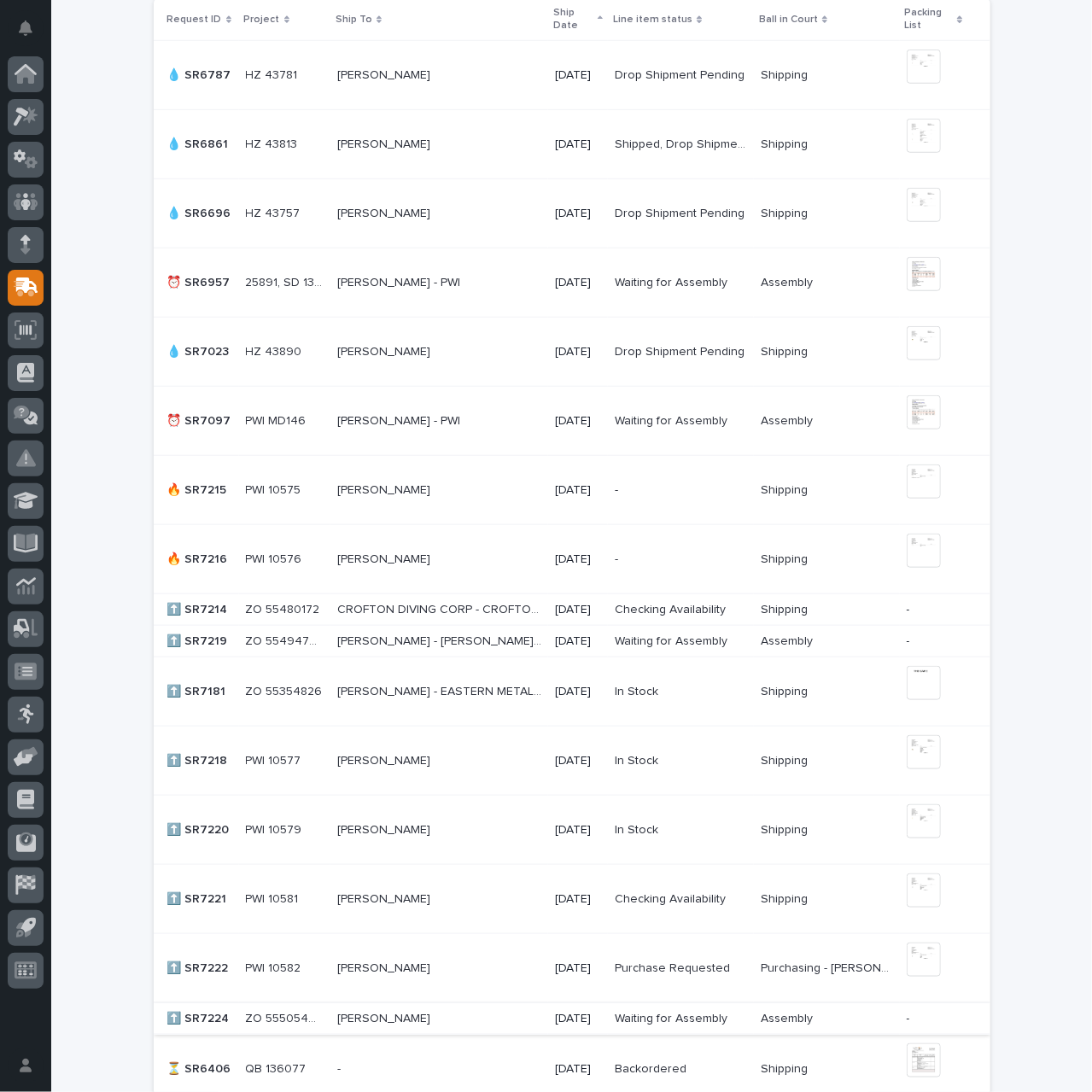
scroll to position [652, 0]
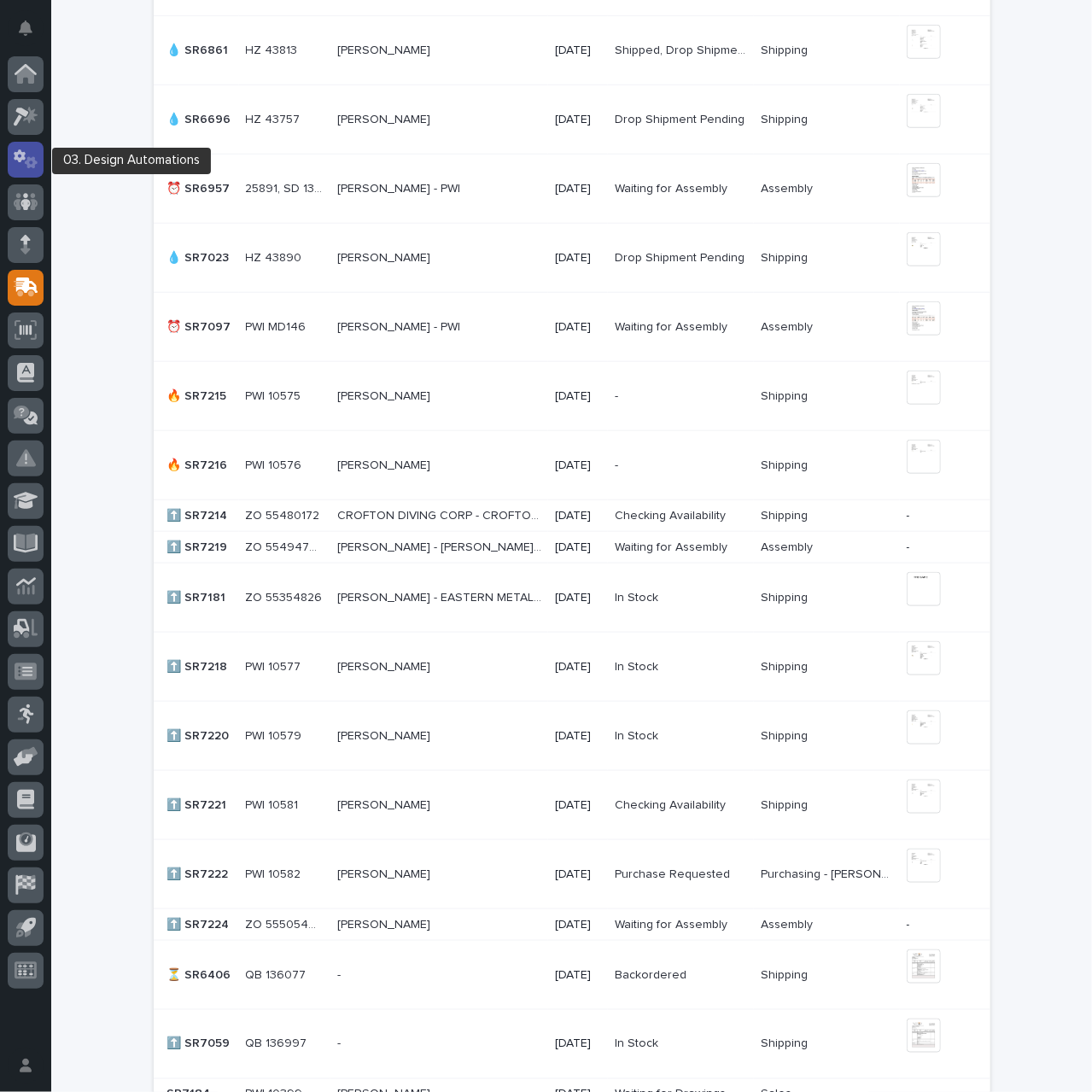
click at [31, 168] on icon at bounding box center [26, 159] width 24 height 20
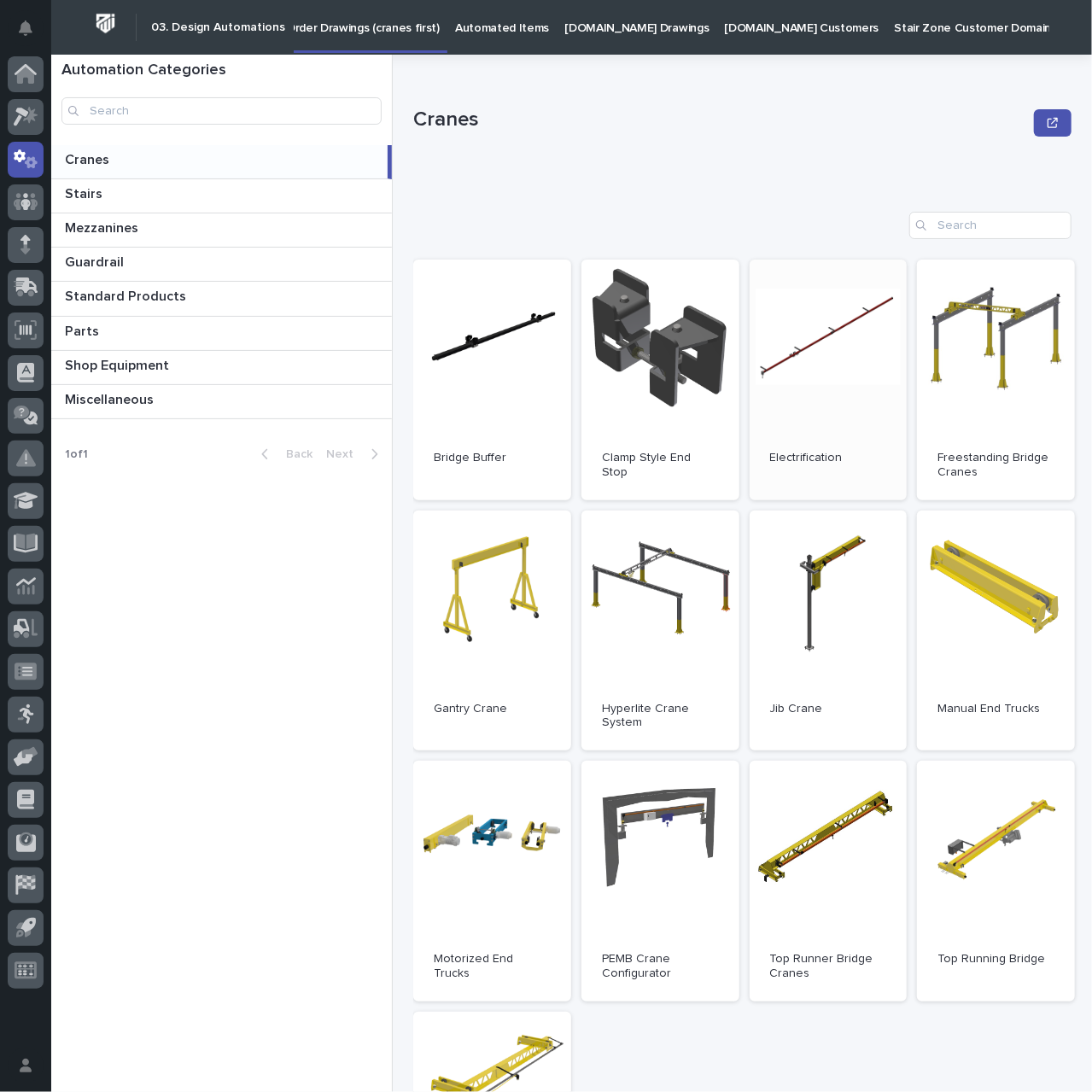
click at [857, 423] on link "Open" at bounding box center [828, 380] width 158 height 241
click at [23, 293] on icon at bounding box center [26, 287] width 24 height 20
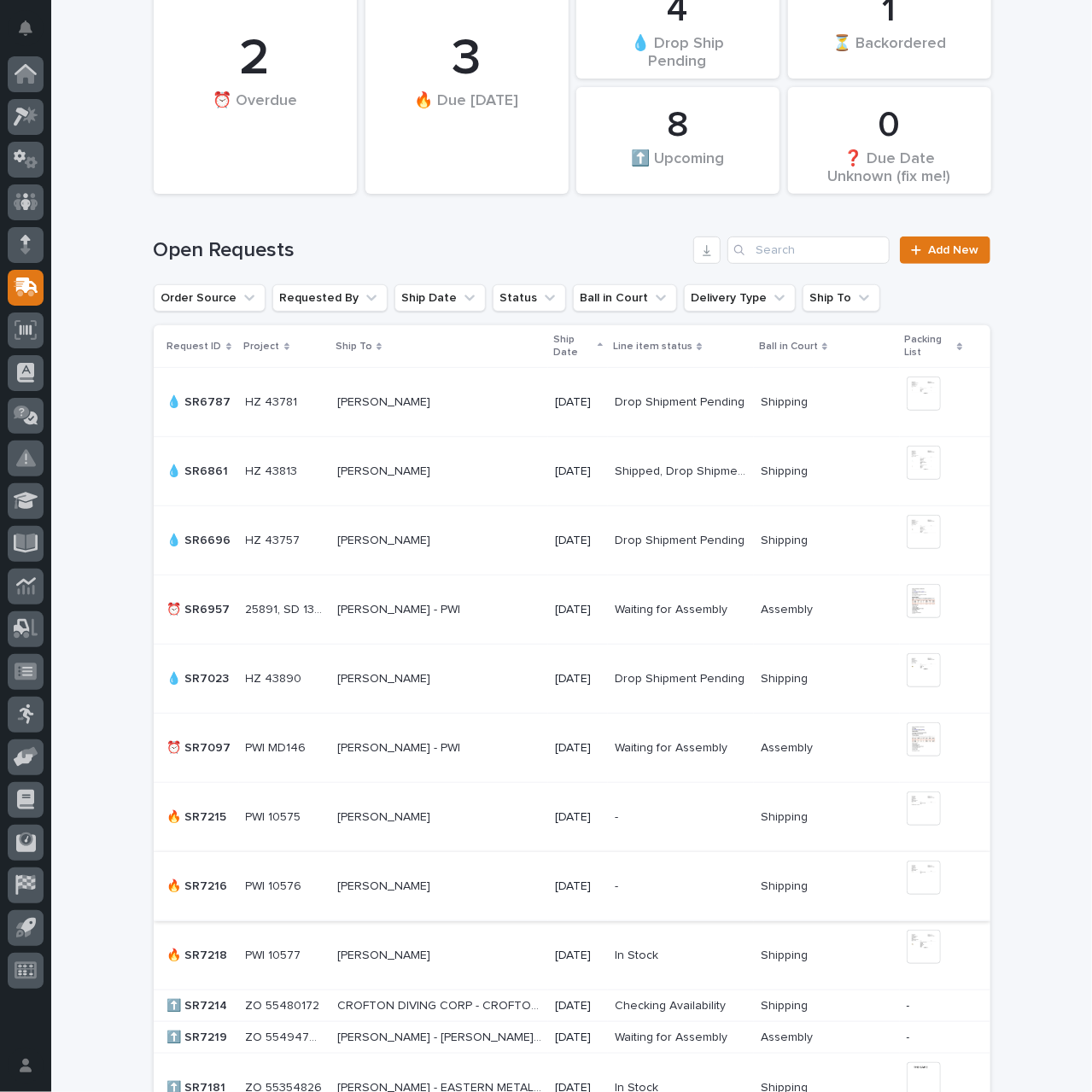
scroll to position [427, 0]
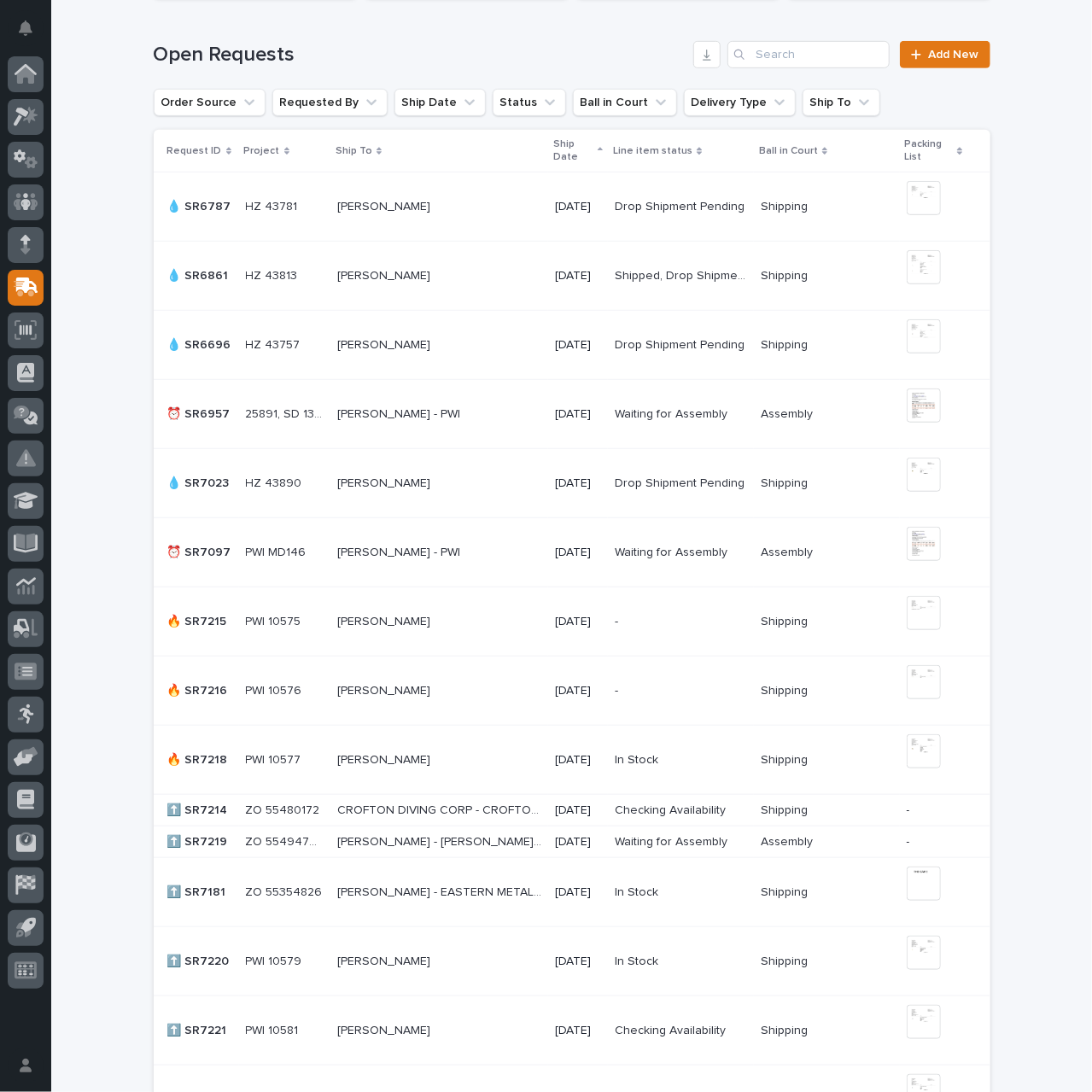
click at [427, 753] on p at bounding box center [440, 760] width 205 height 14
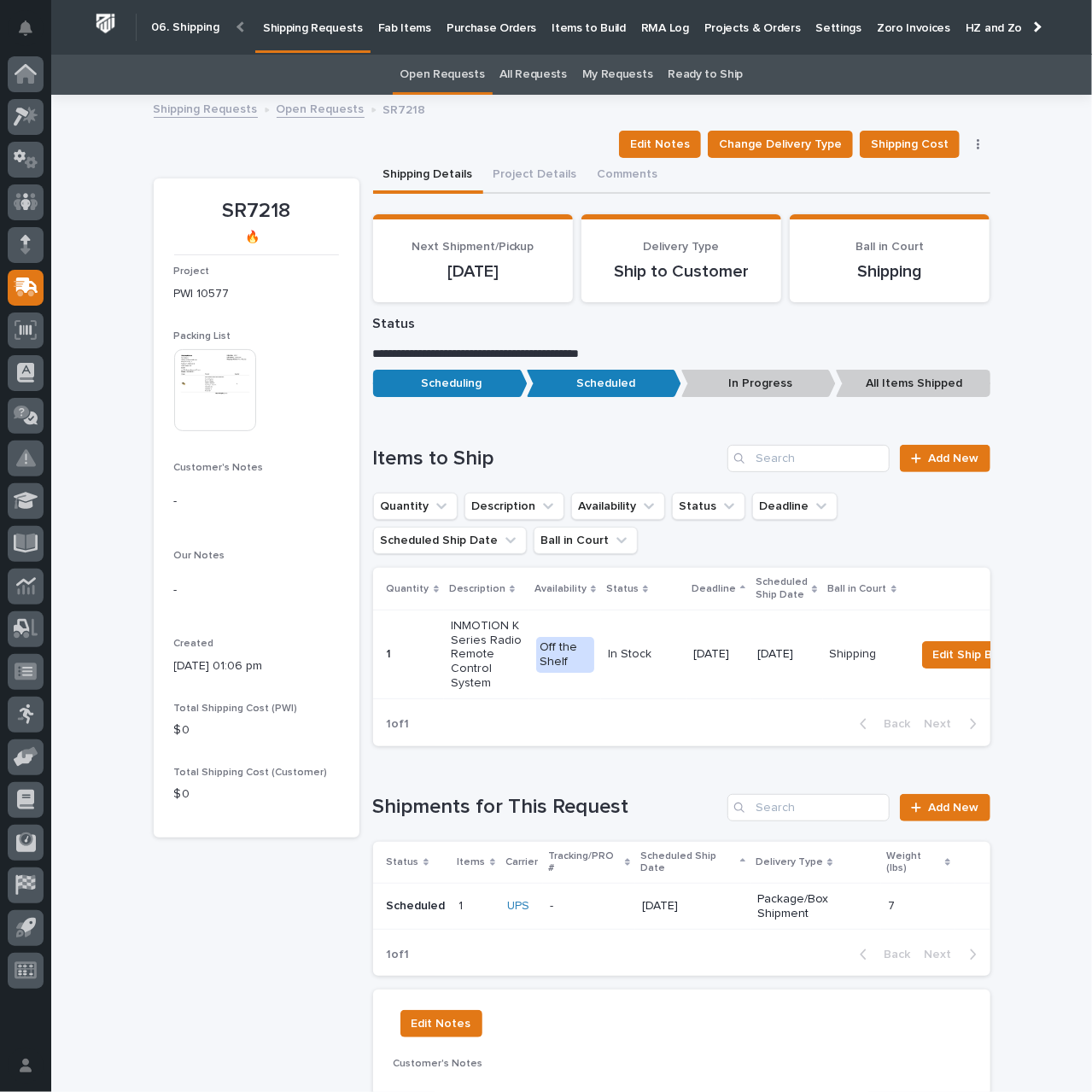
click at [222, 394] on img at bounding box center [215, 389] width 82 height 82
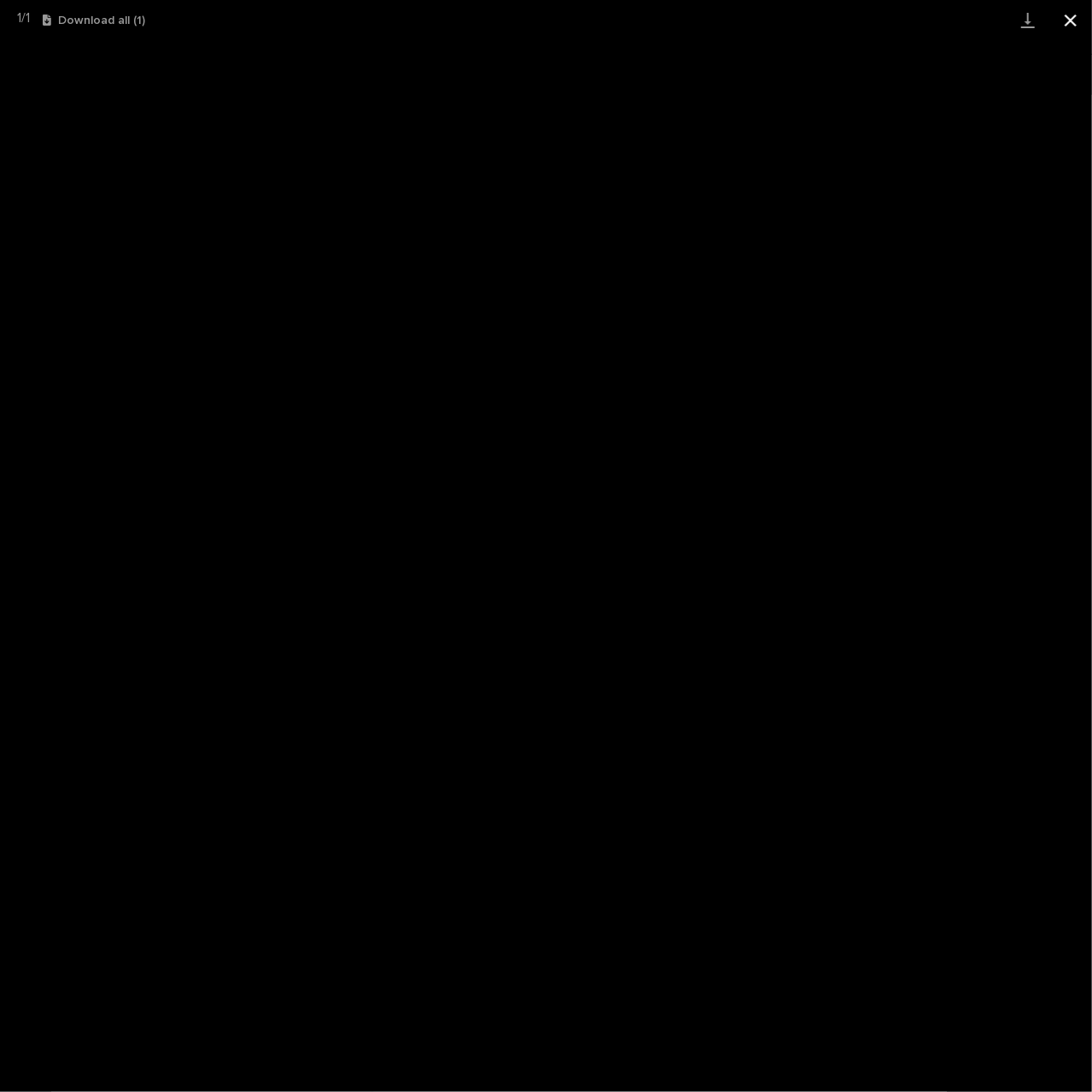
click at [1074, 23] on button "Close gallery" at bounding box center [1071, 20] width 43 height 40
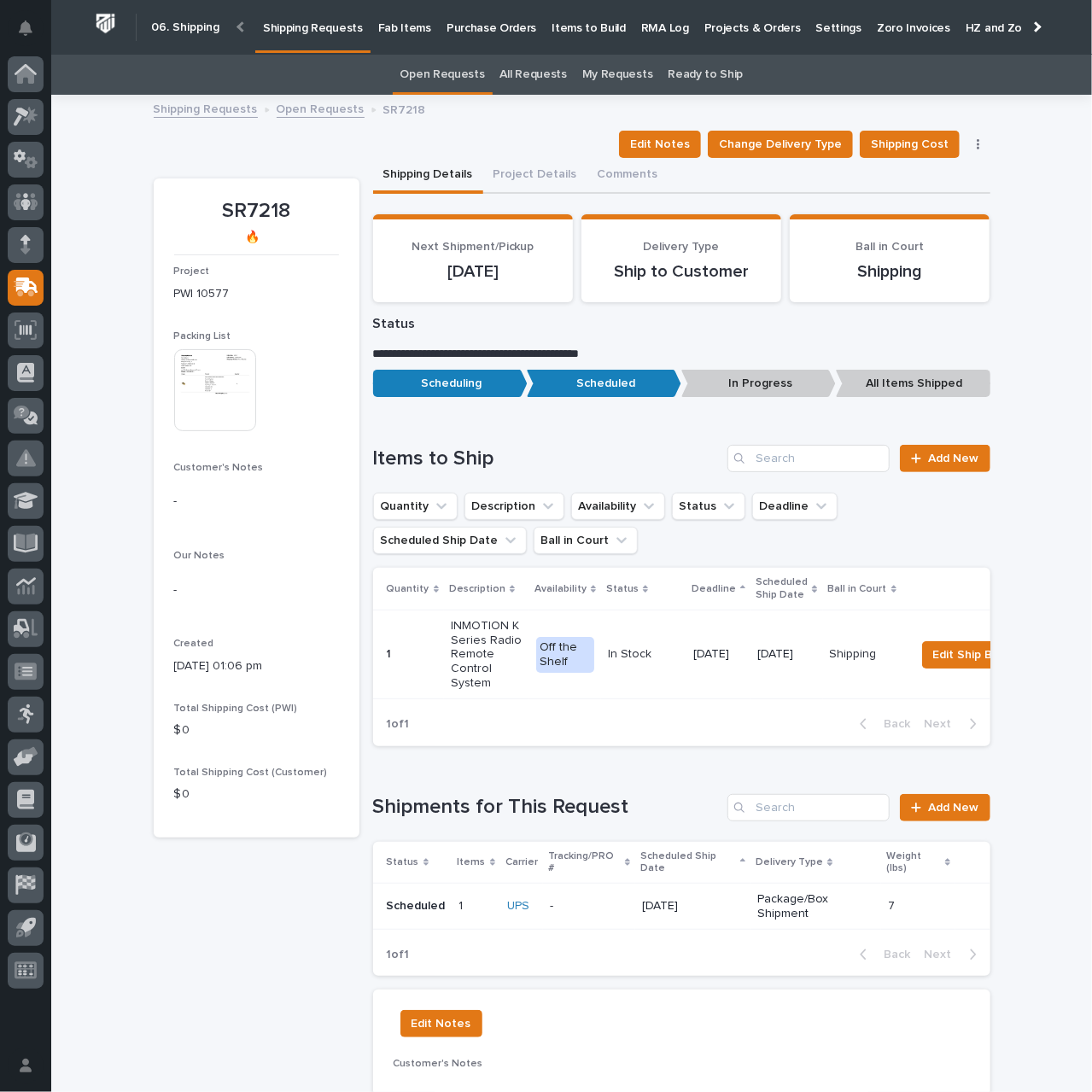
click at [704, 899] on p "15 October 2025" at bounding box center [692, 905] width 101 height 14
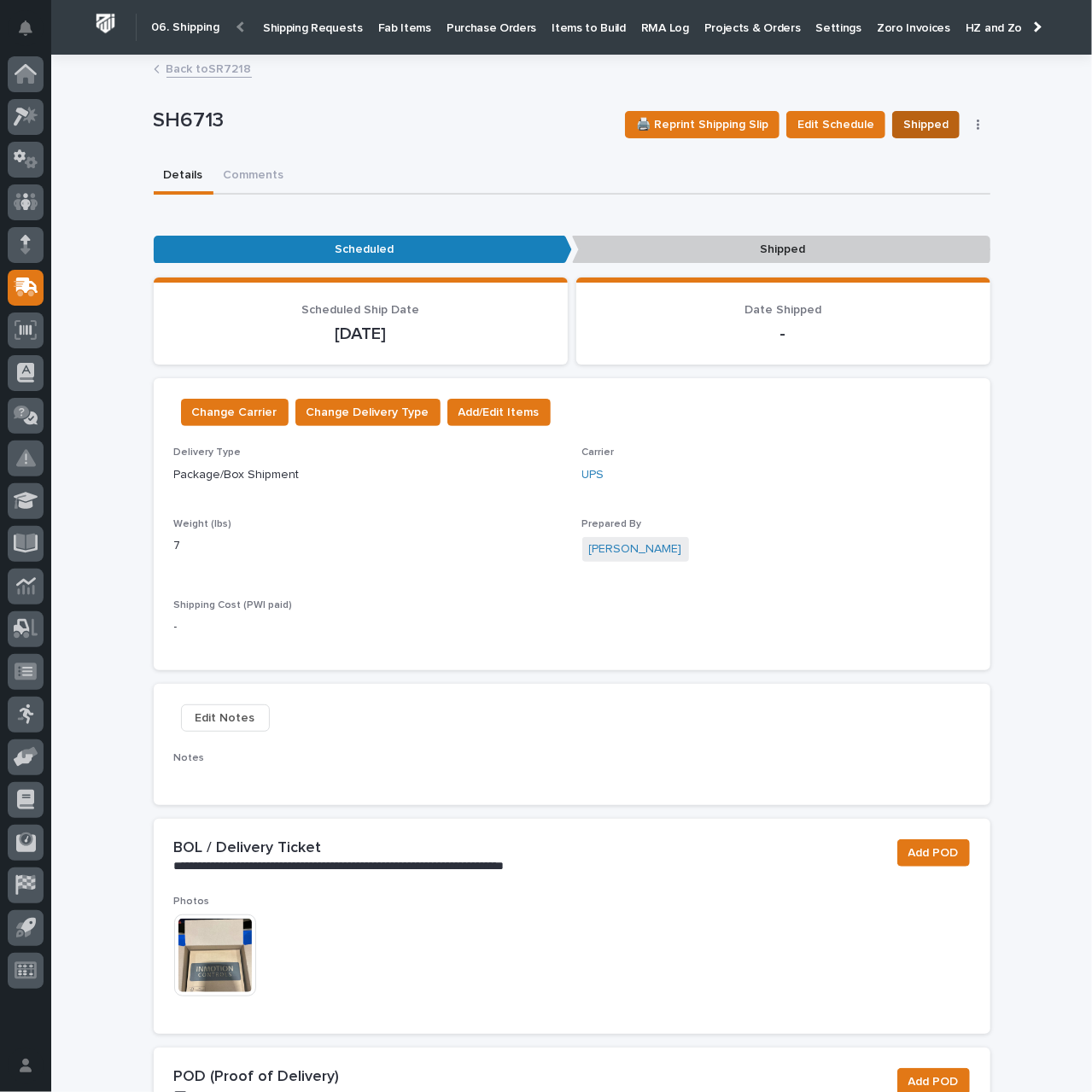
click at [929, 128] on span "Shipped" at bounding box center [926, 125] width 45 height 21
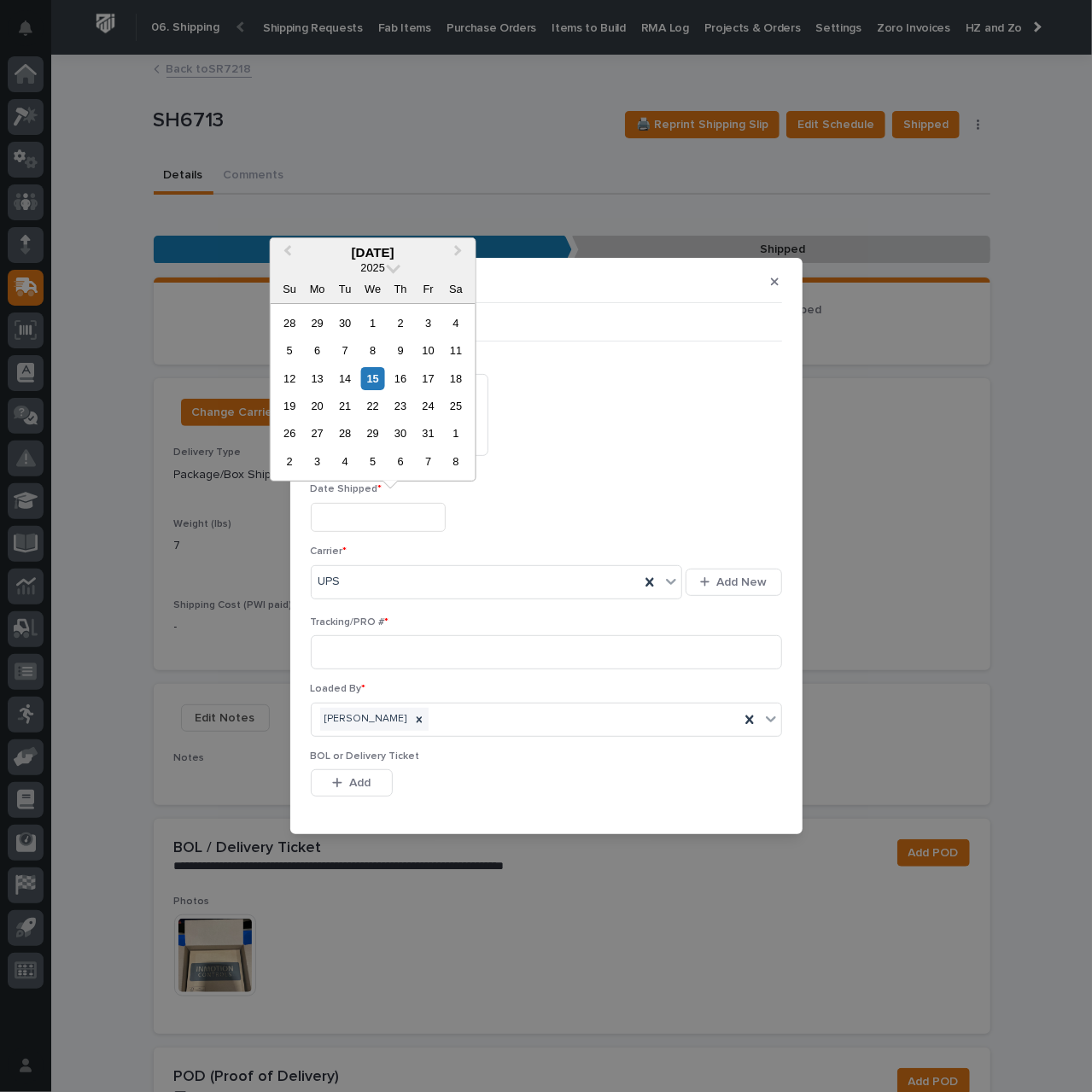
click at [403, 522] on input "text" at bounding box center [378, 518] width 135 height 30
click at [376, 376] on div "15" at bounding box center [372, 378] width 23 height 23
type input "**********"
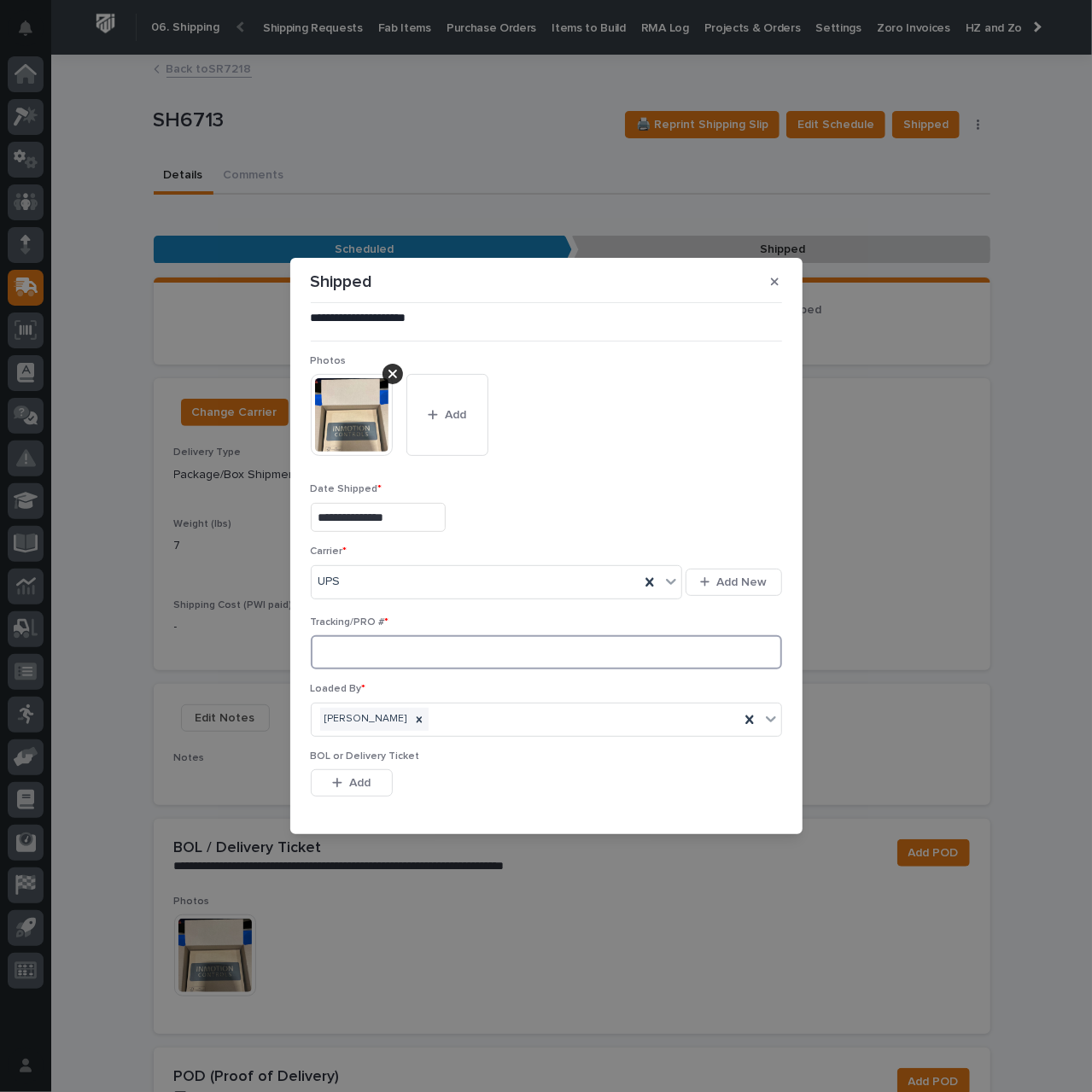
click at [400, 657] on input at bounding box center [546, 652] width 471 height 34
paste input "1Z831R2E0391099189"
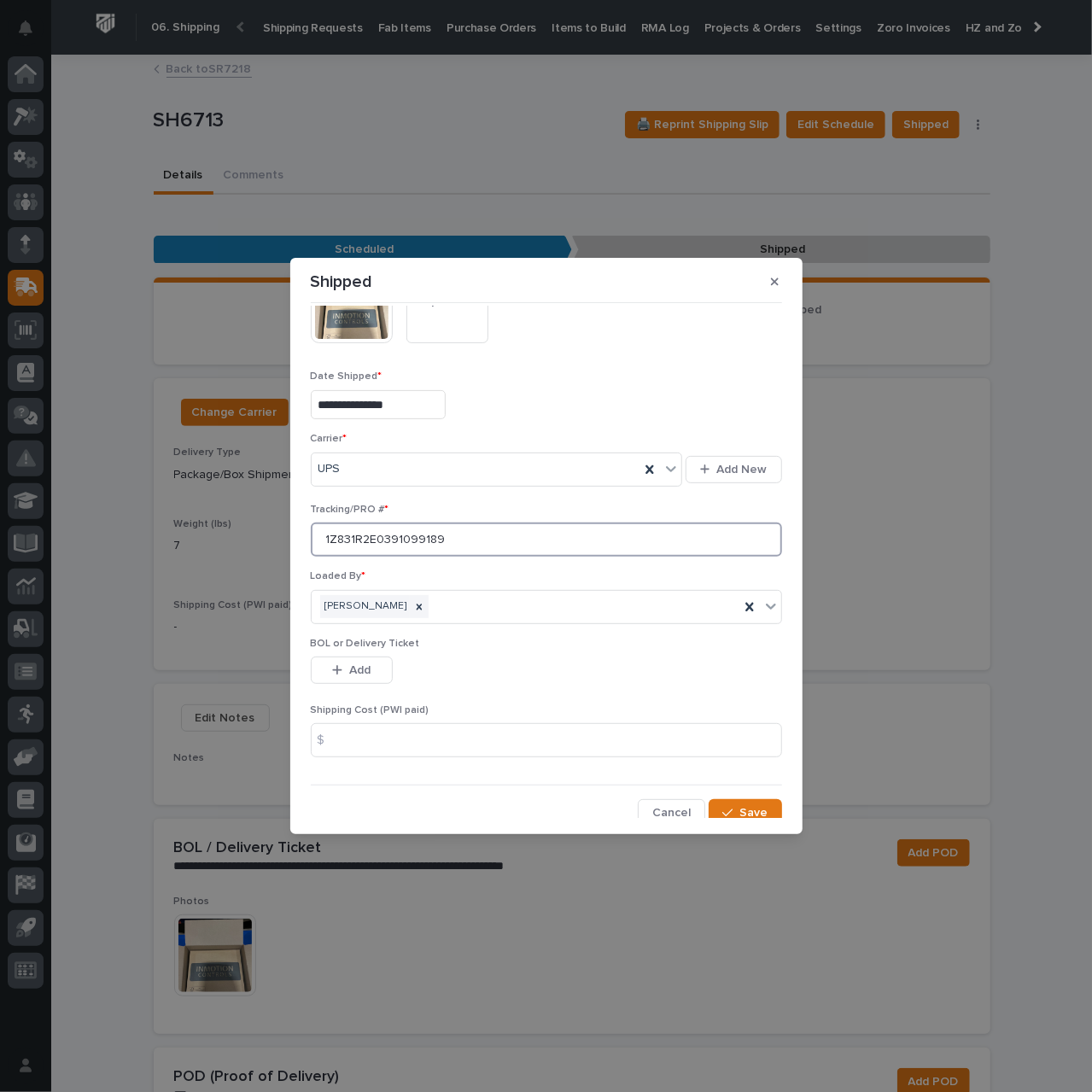
scroll to position [119, 0]
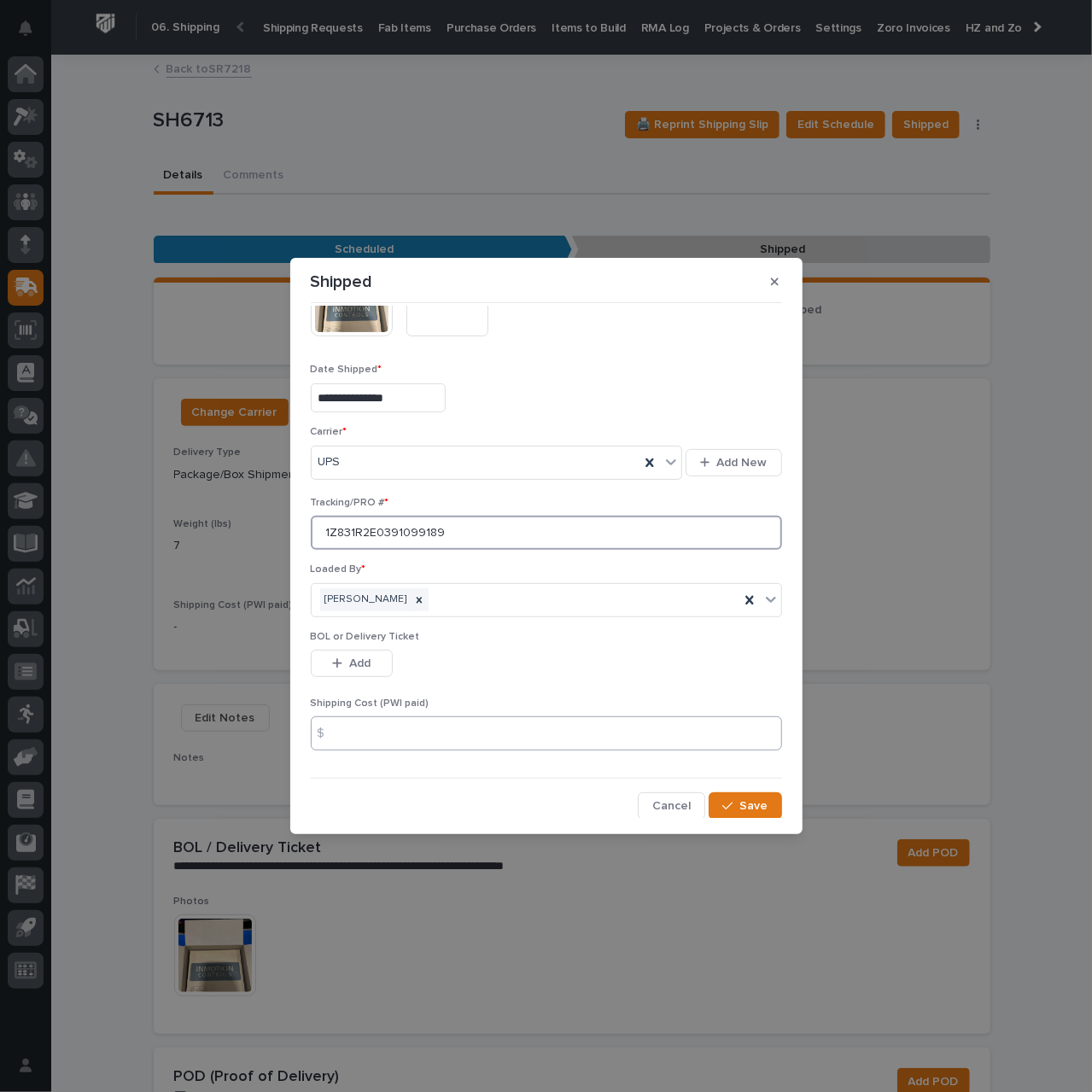
type input "1Z831R2E0391099189"
click at [650, 732] on input at bounding box center [546, 734] width 471 height 34
type input "14.07"
click at [740, 802] on span "Save" at bounding box center [754, 806] width 28 height 15
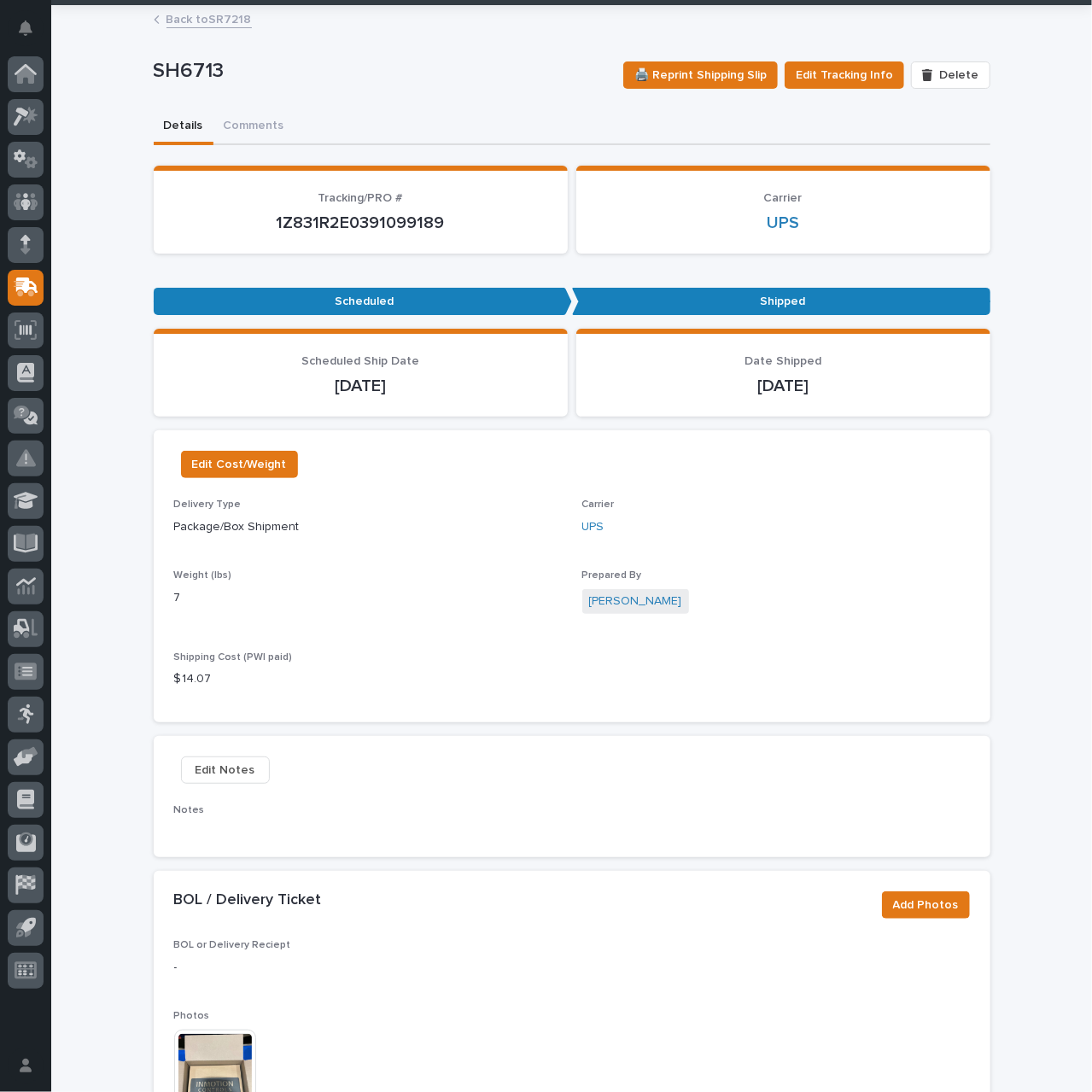
scroll to position [0, 0]
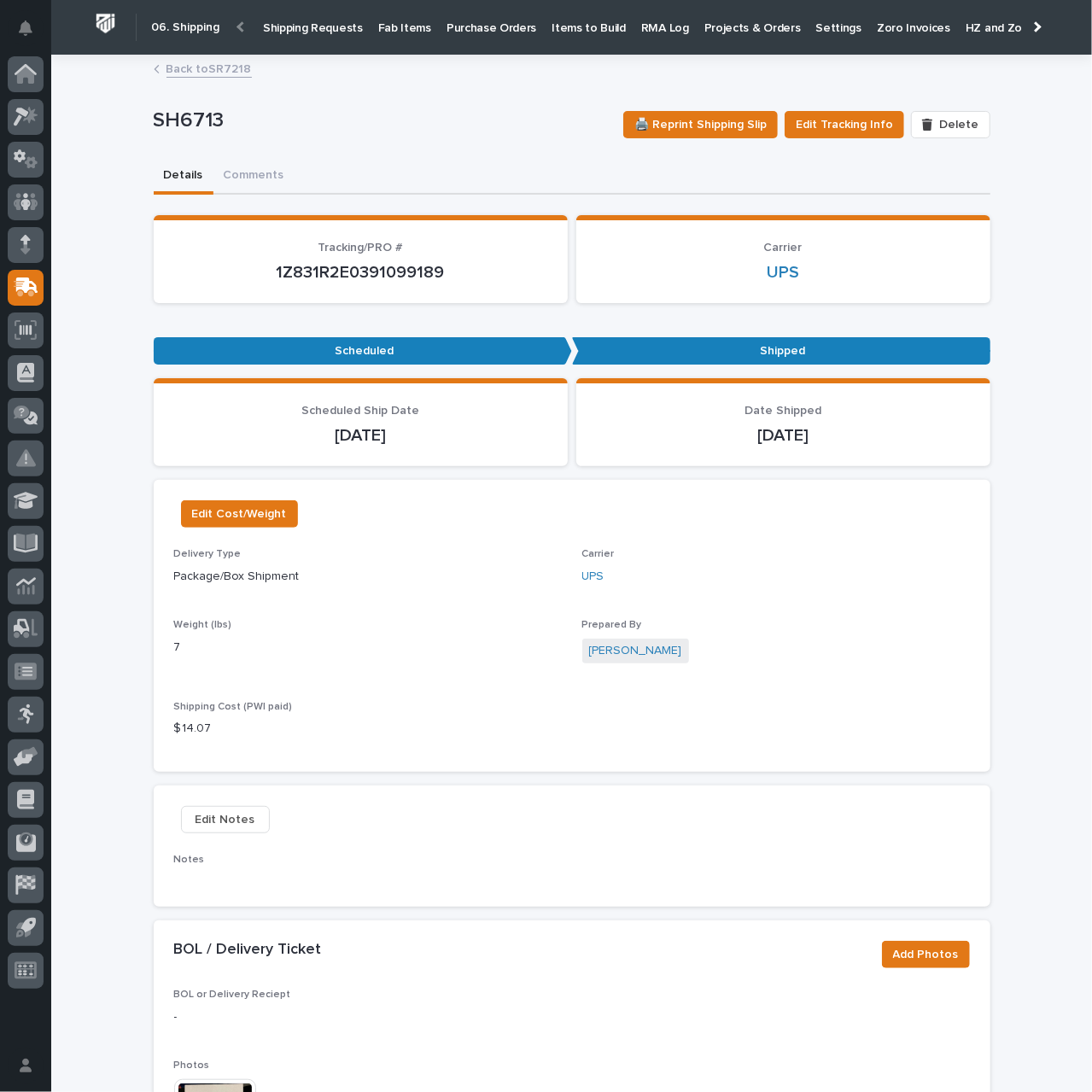
click at [314, 24] on p "Shipping Requests" at bounding box center [312, 18] width 99 height 36
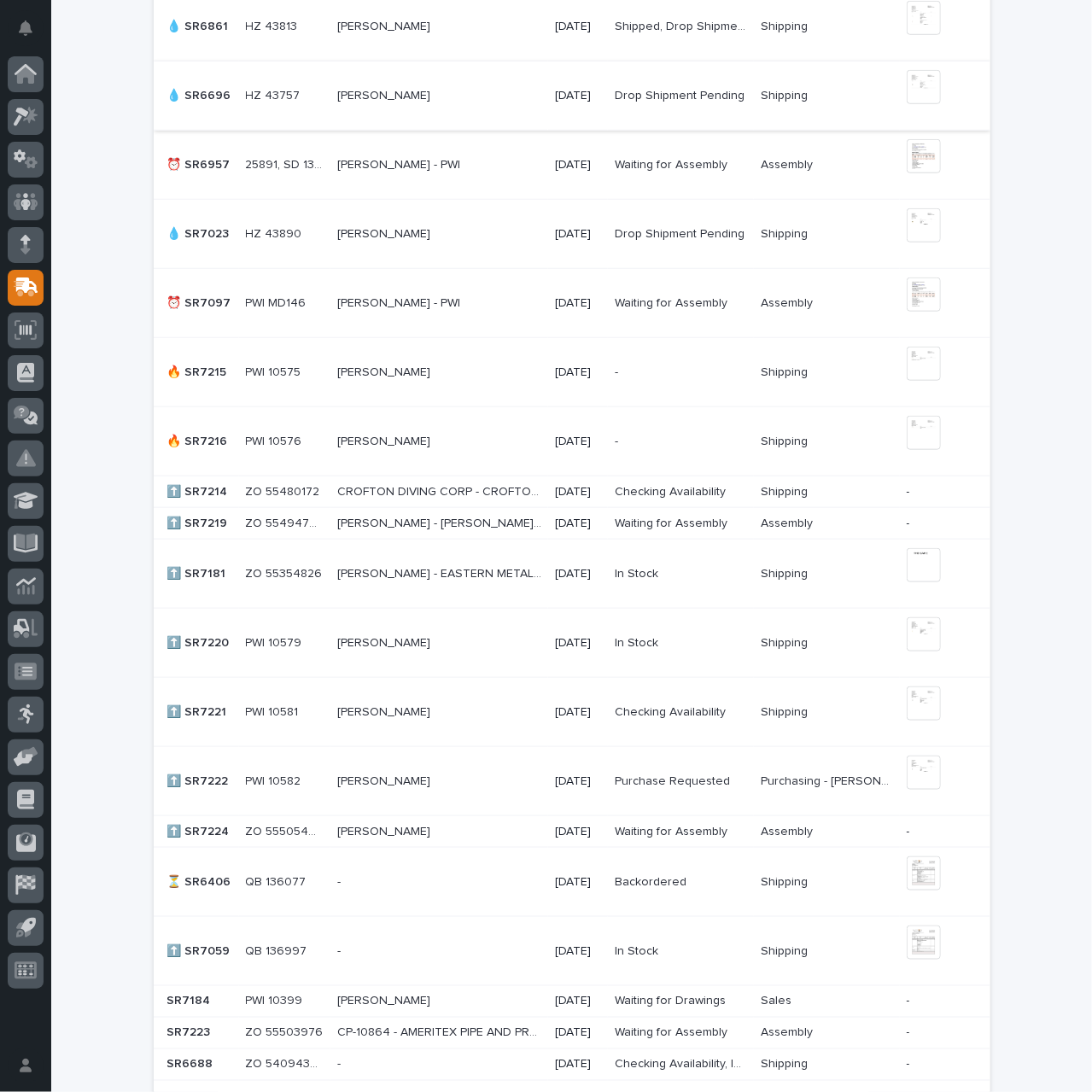
scroll to position [683, 0]
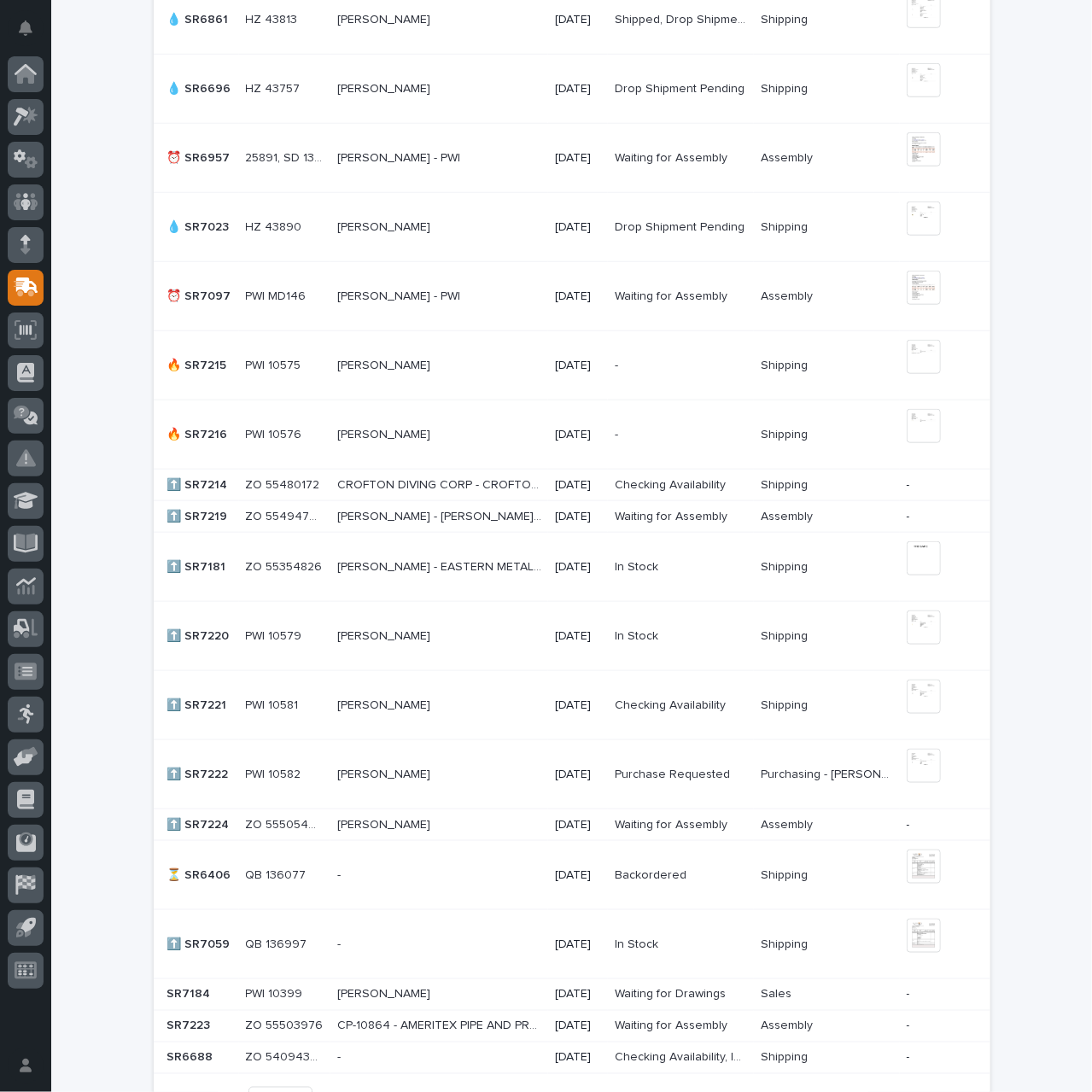
click at [473, 484] on p "CROFTON DIVING CORP - CROFTON DIVING CORP" at bounding box center [441, 483] width 207 height 18
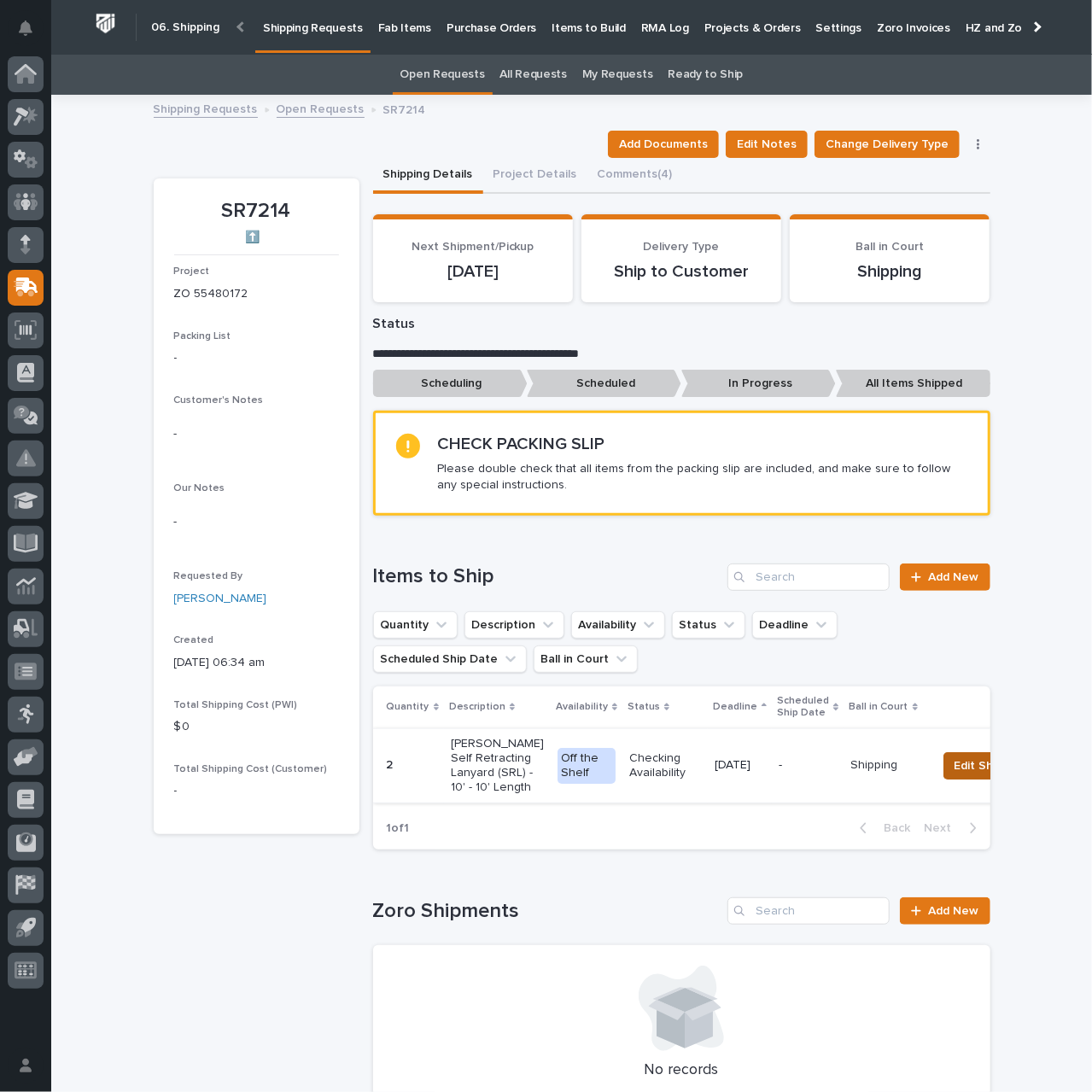
click at [955, 773] on span "Edit Ship By" at bounding box center [988, 766] width 66 height 21
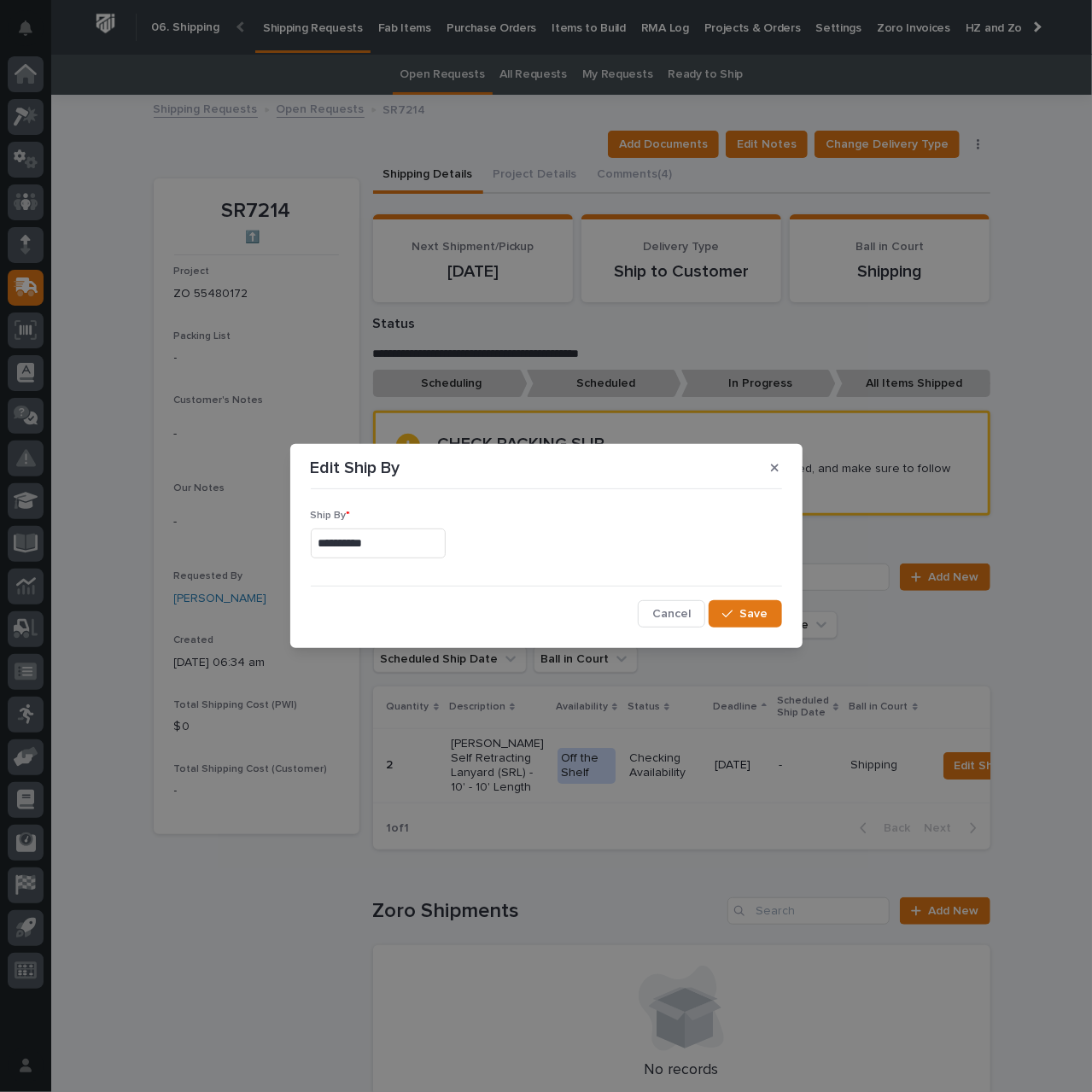
click at [404, 546] on input "**********" at bounding box center [378, 543] width 135 height 30
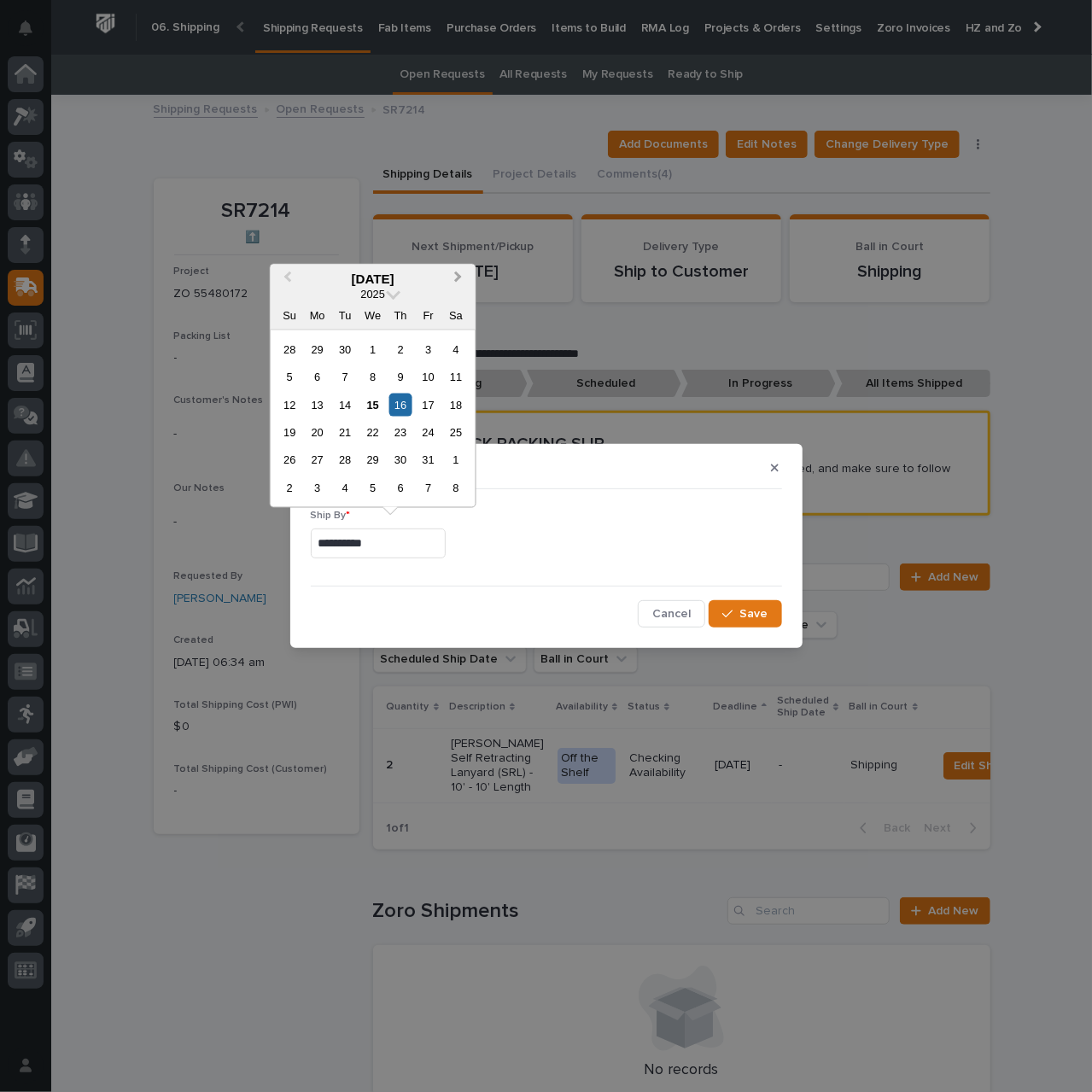
click at [459, 280] on span "Next Month" at bounding box center [459, 279] width 0 height 23
click at [430, 411] on div "19" at bounding box center [428, 404] width 23 height 23
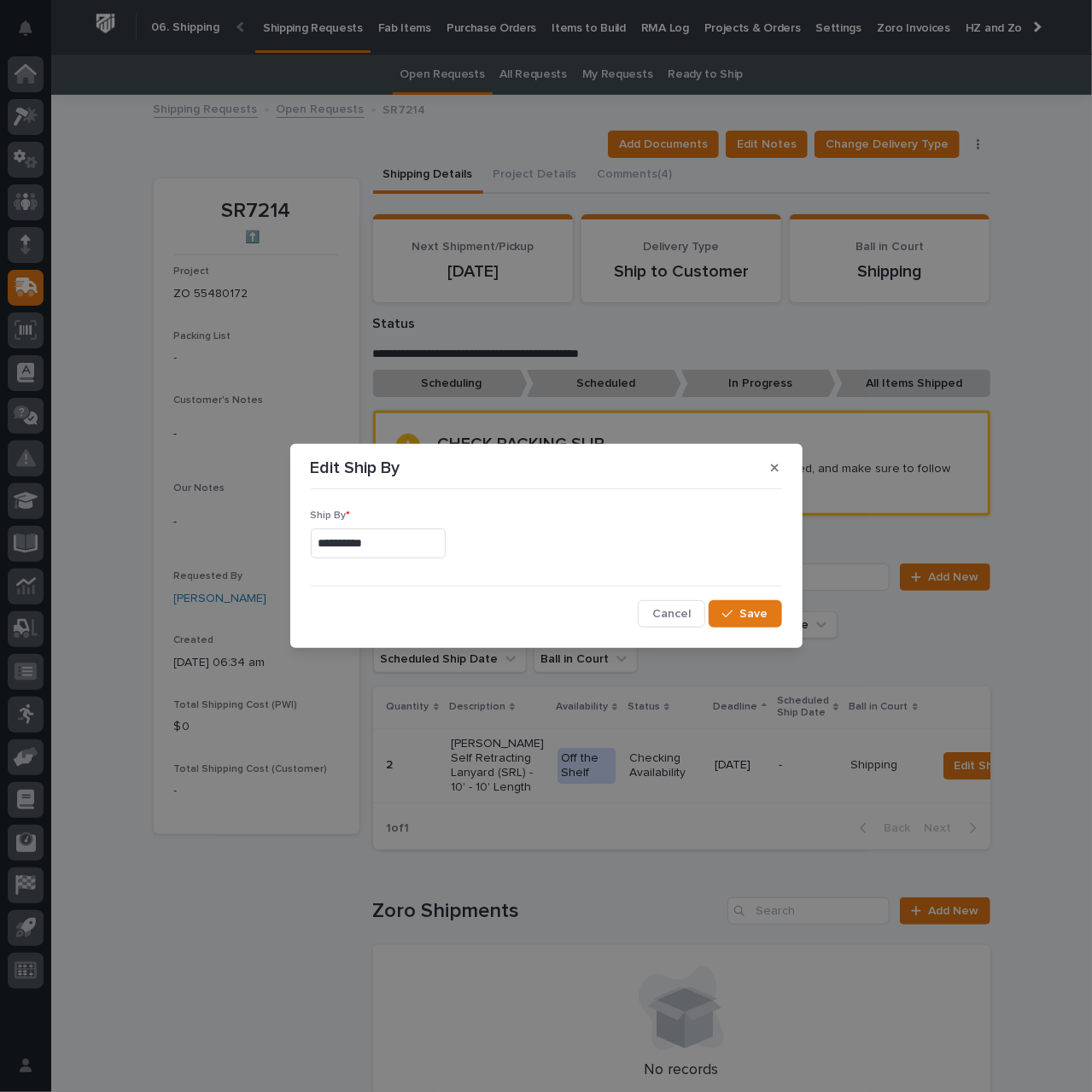
type input "**********"
click at [745, 619] on span "Save" at bounding box center [754, 614] width 28 height 15
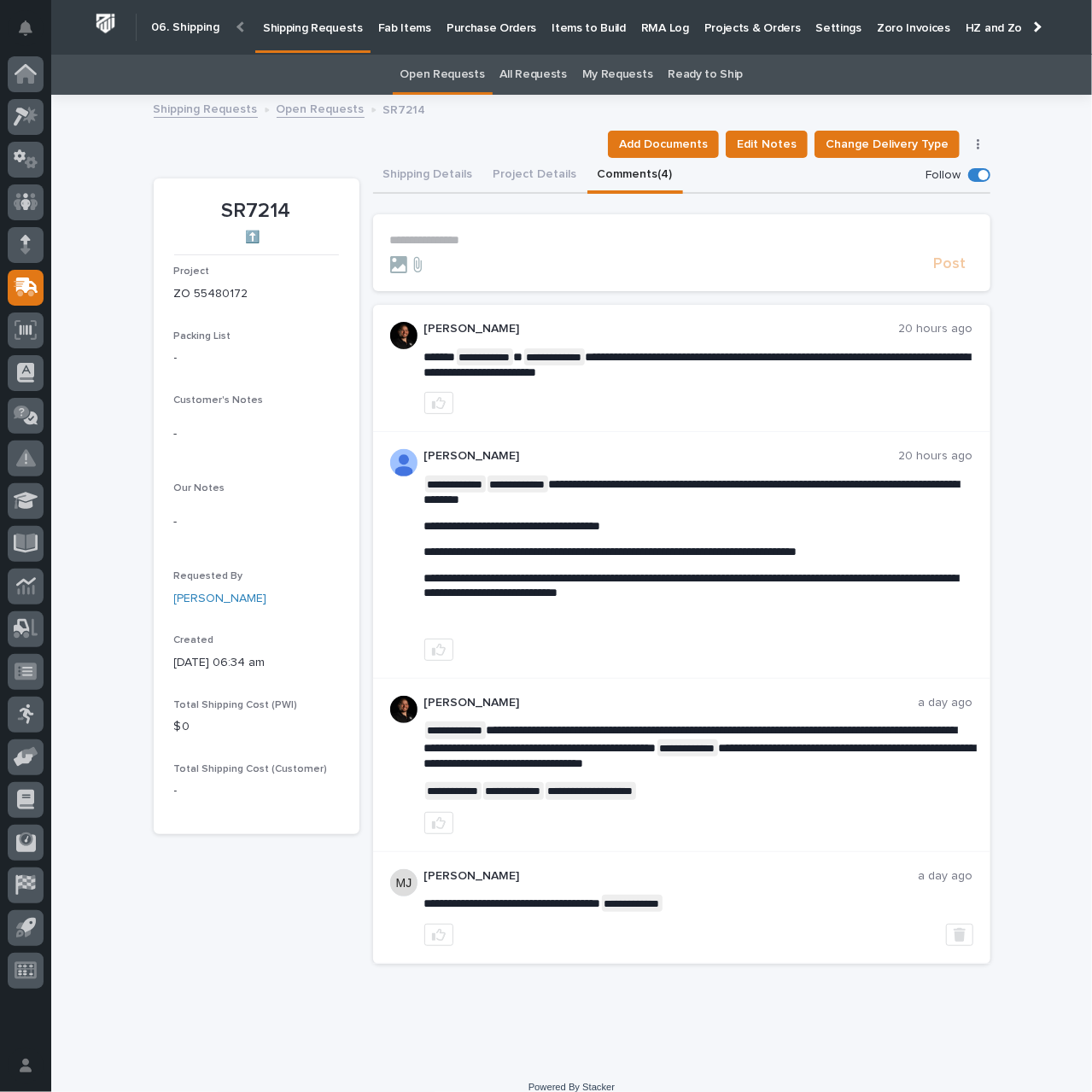
click at [608, 176] on button "Comments (4)" at bounding box center [635, 175] width 96 height 36
click at [484, 233] on p "**********" at bounding box center [682, 239] width 584 height 14
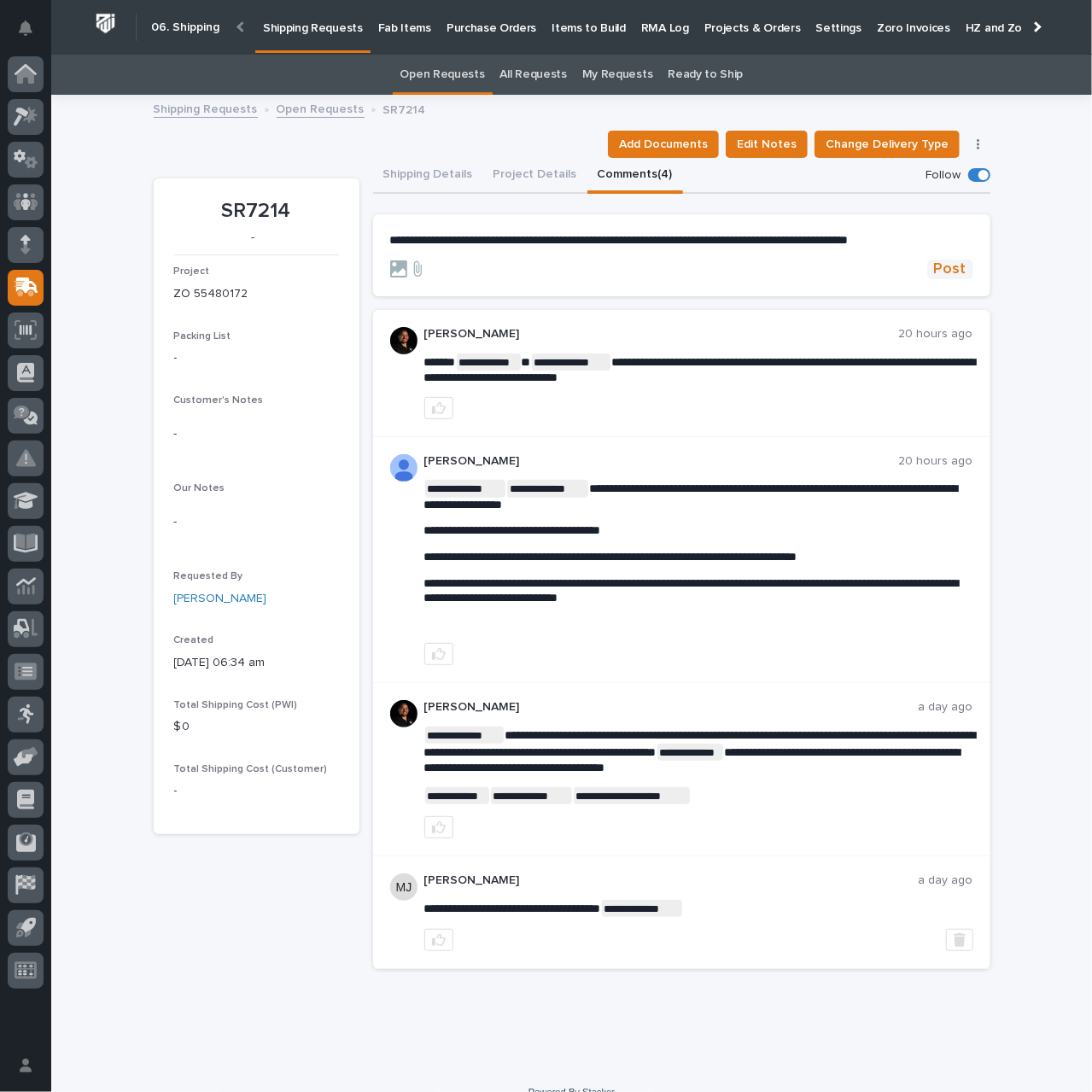
click at [941, 262] on span "Post" at bounding box center [950, 269] width 33 height 20
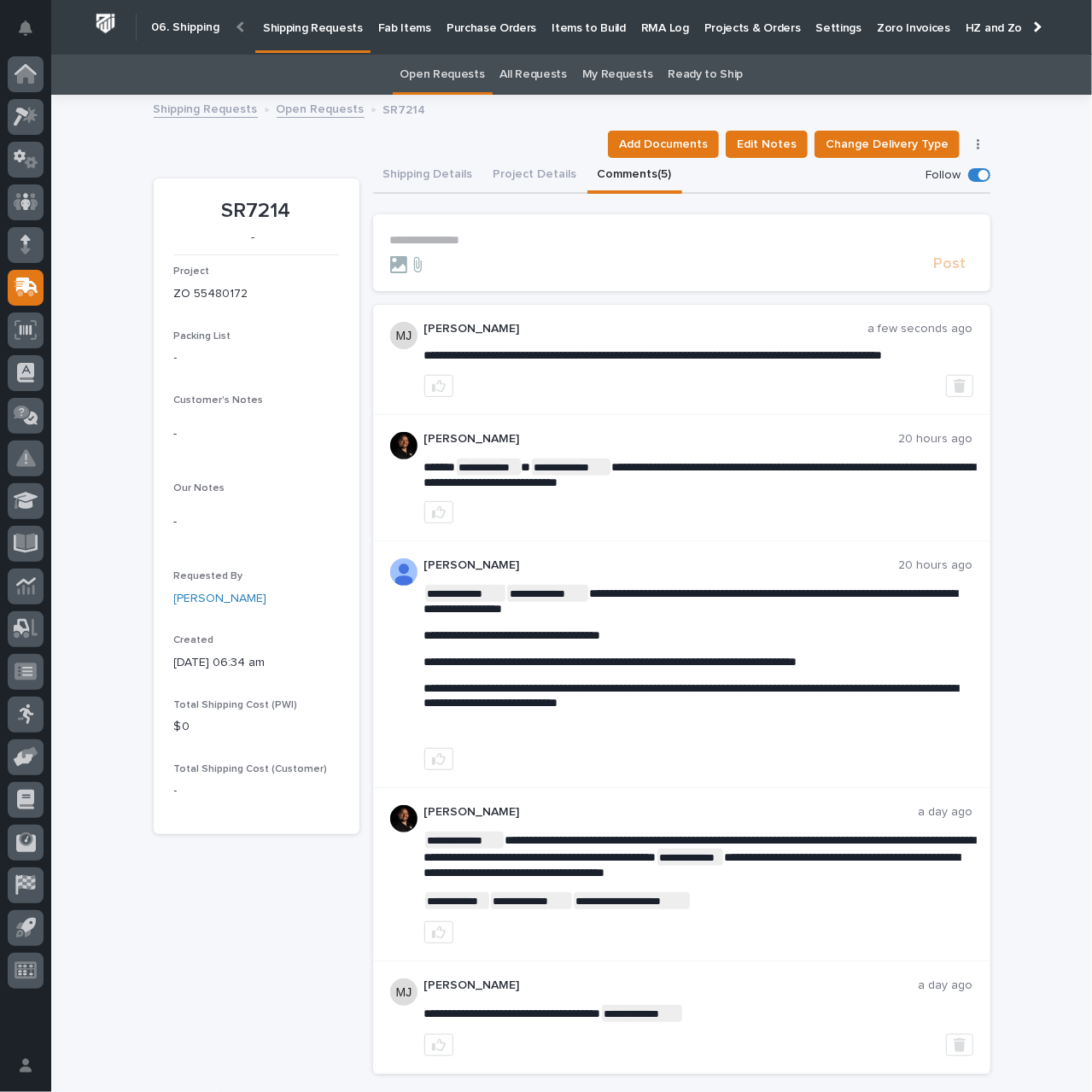
click at [296, 28] on p "Shipping Requests" at bounding box center [312, 18] width 99 height 36
